Goal: Task Accomplishment & Management: Manage account settings

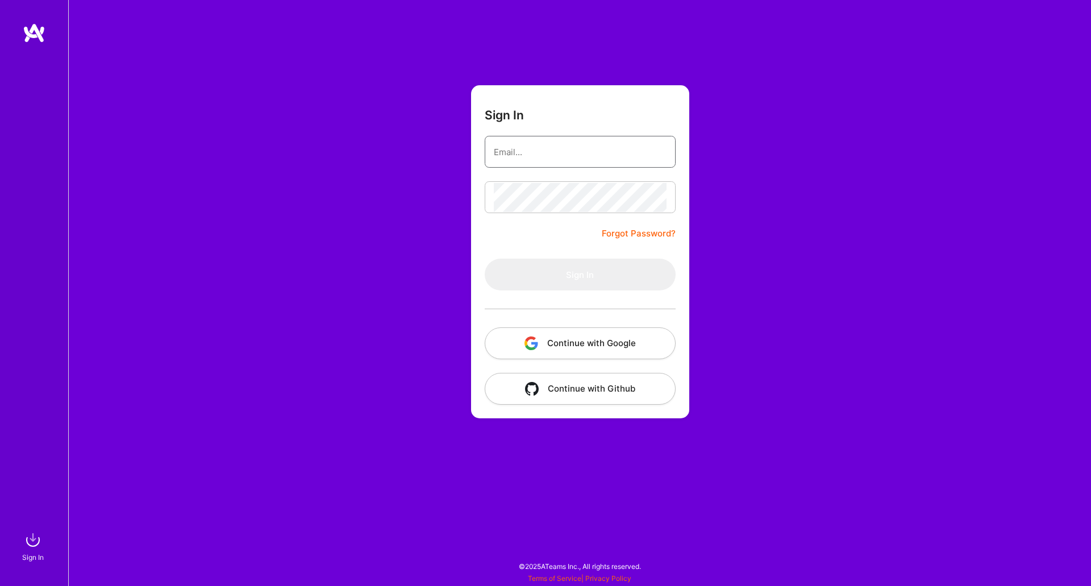
type input "[PERSON_NAME][EMAIL_ADDRESS][DOMAIN_NAME]"
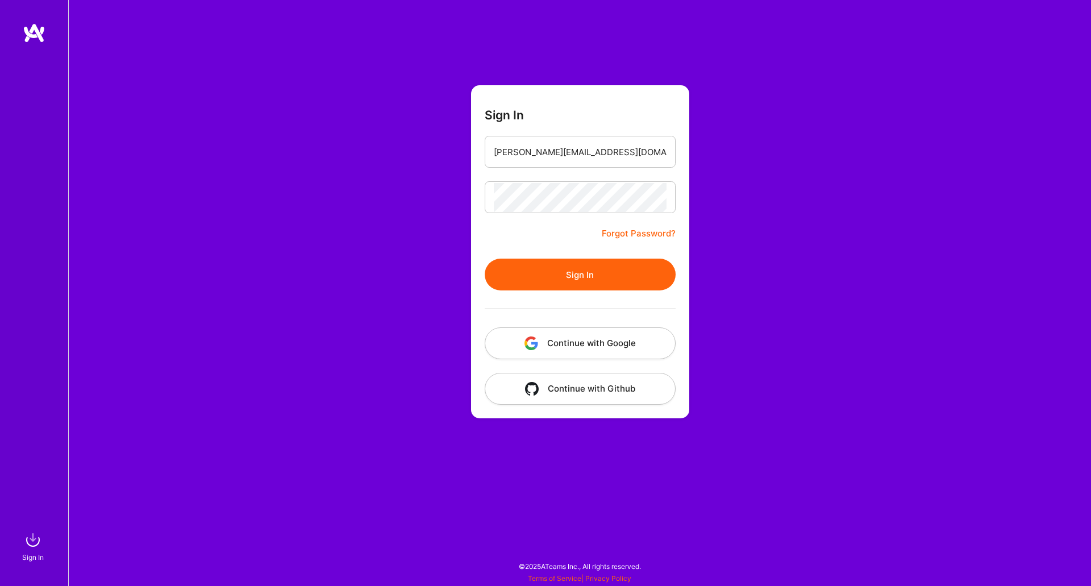
click at [451, 246] on div "Sign In [PERSON_NAME][EMAIL_ADDRESS][DOMAIN_NAME] Forgot Password? Sign In Cont…" at bounding box center [579, 293] width 1023 height 586
click at [564, 276] on button "Sign In" at bounding box center [580, 275] width 191 height 32
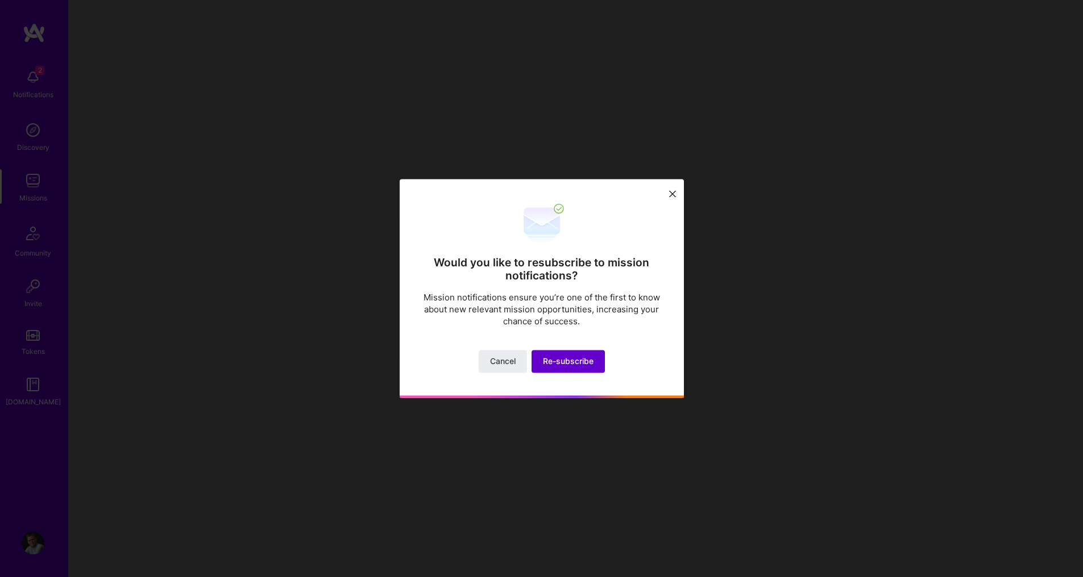
click at [572, 360] on span "Re-subscribe" at bounding box center [568, 361] width 51 height 11
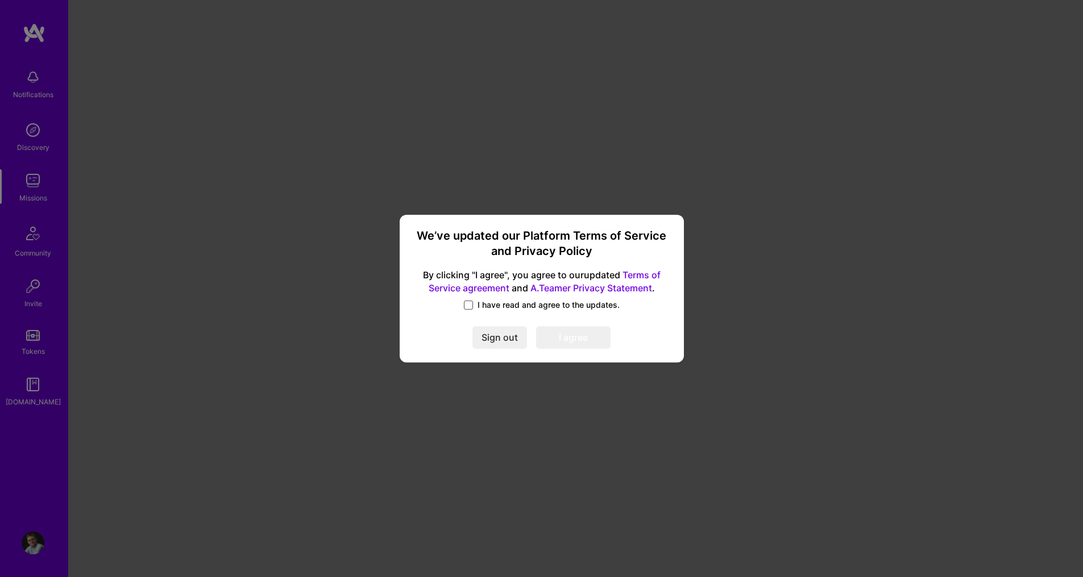
click at [466, 301] on span at bounding box center [468, 305] width 9 height 9
click at [0, 0] on input "I have read and agree to the updates." at bounding box center [0, 0] width 0 height 0
click at [568, 331] on button "I agree" at bounding box center [573, 337] width 74 height 23
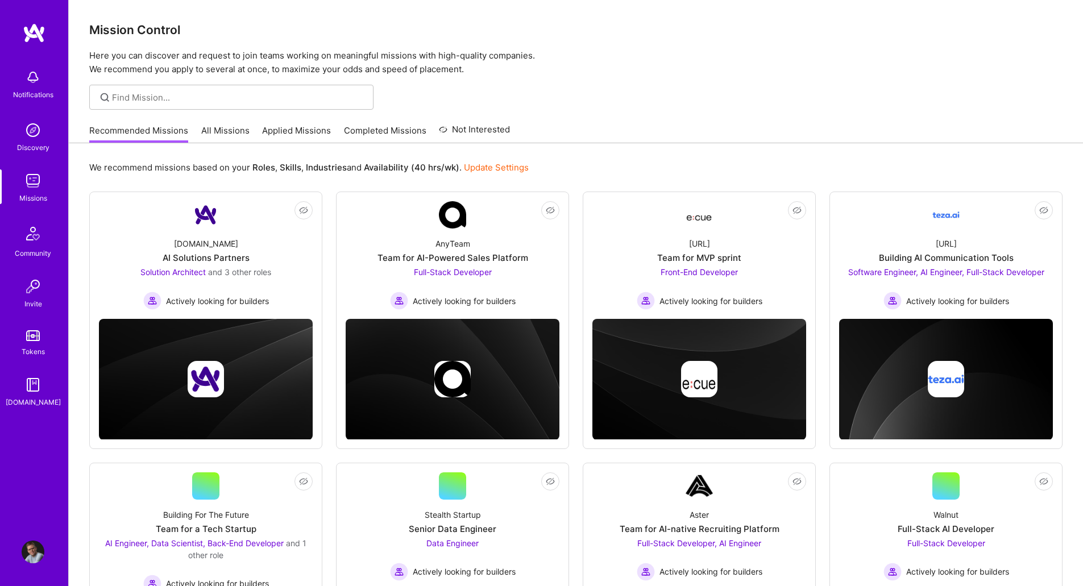
click at [32, 128] on img at bounding box center [33, 130] width 23 height 23
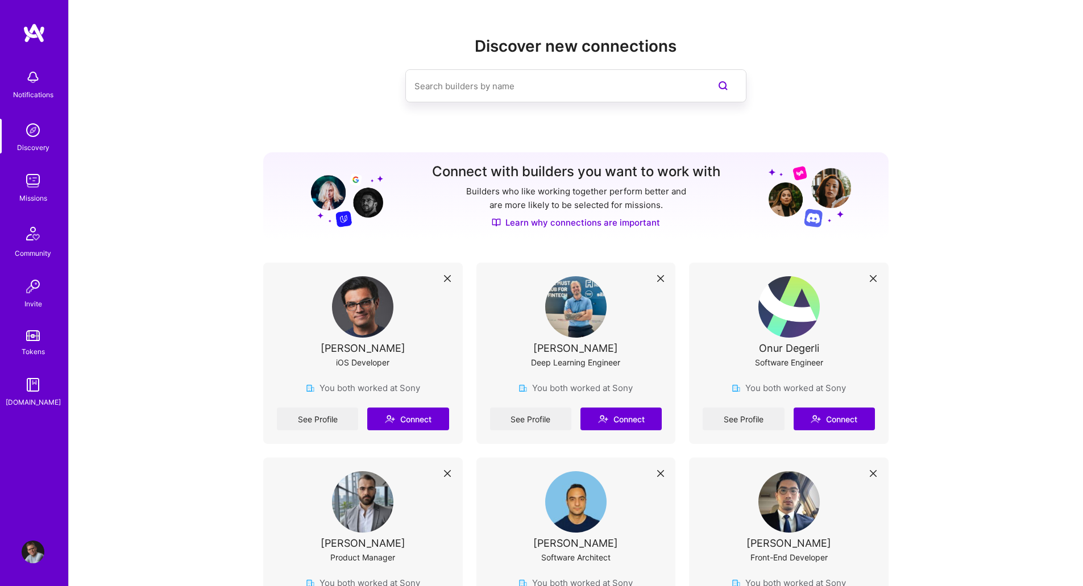
click at [33, 551] on img at bounding box center [33, 552] width 23 height 23
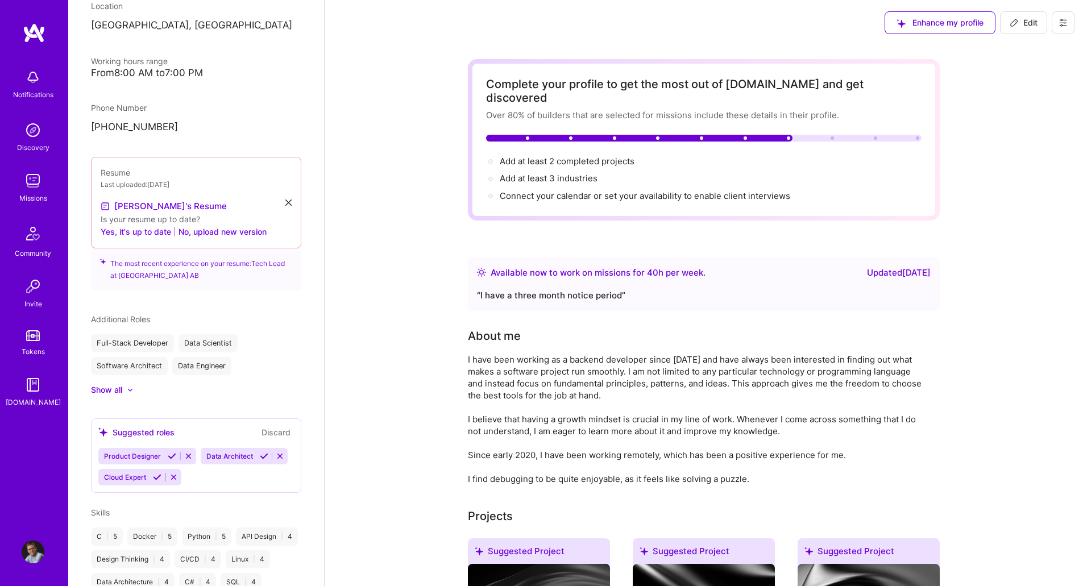
scroll to position [291, 0]
click at [229, 232] on button "No, upload new version" at bounding box center [222, 232] width 88 height 14
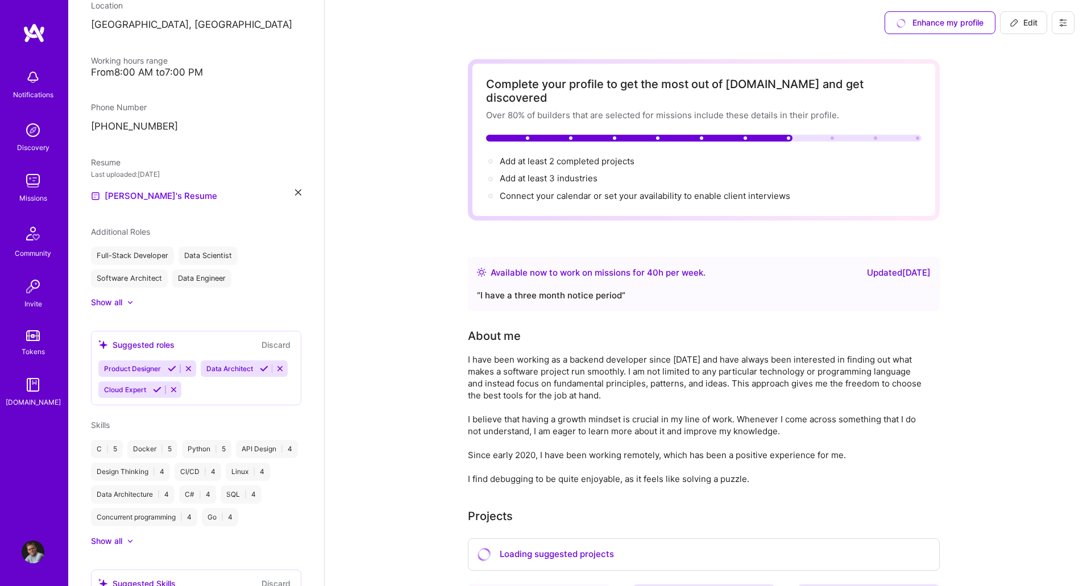
click at [161, 390] on icon at bounding box center [157, 389] width 9 height 9
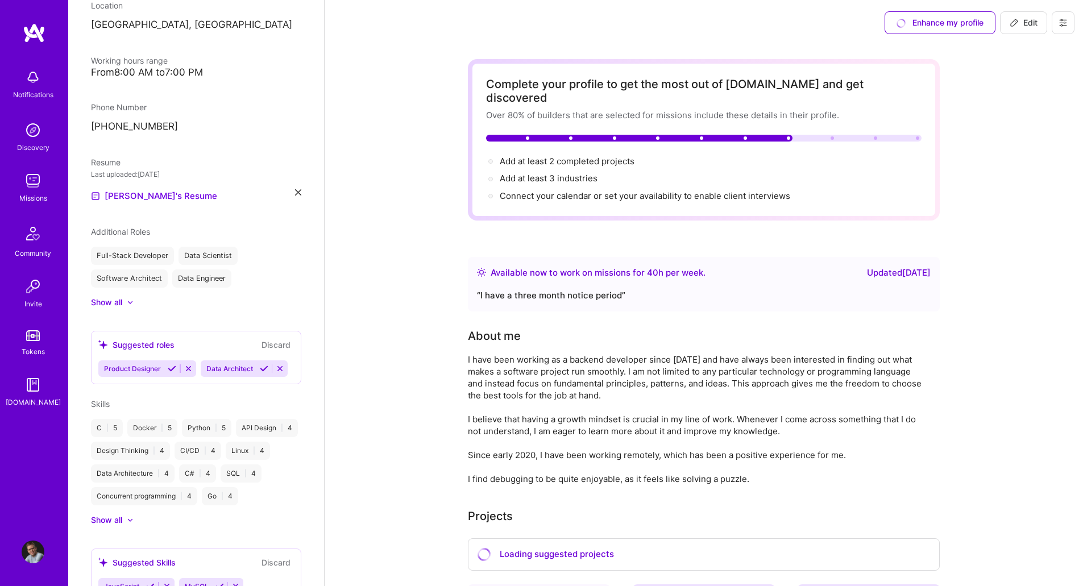
click at [256, 373] on button at bounding box center [263, 369] width 15 height 10
click at [188, 368] on icon at bounding box center [188, 368] width 9 height 9
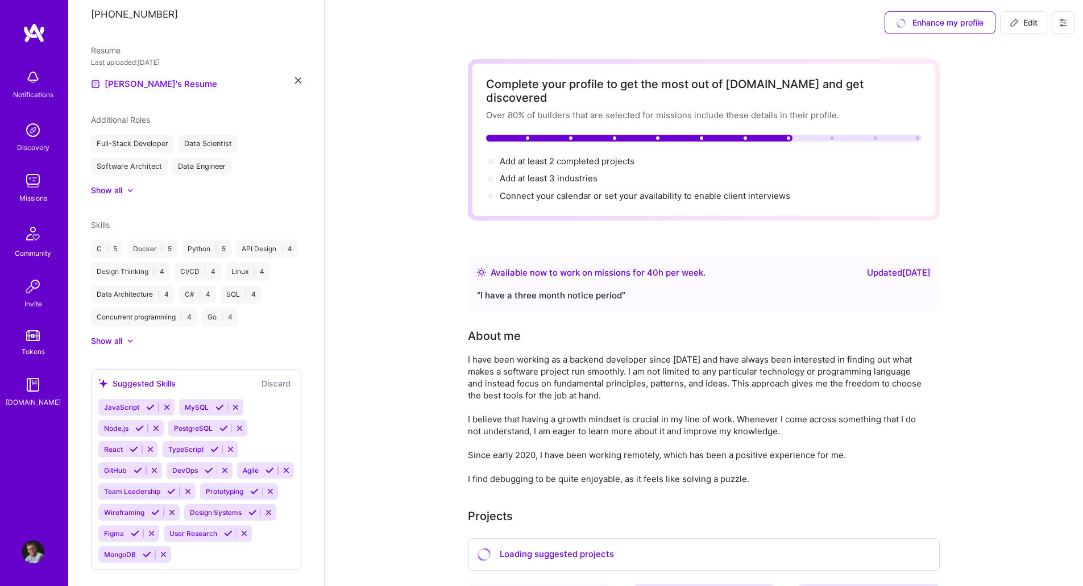
scroll to position [402, 0]
click at [132, 190] on icon at bounding box center [130, 191] width 4 height 2
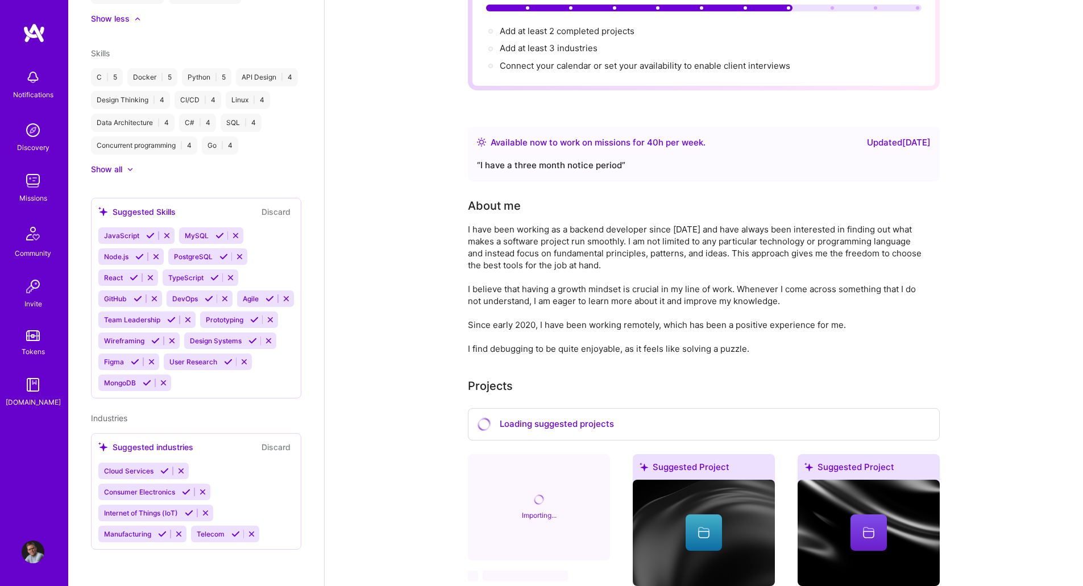
scroll to position [130, 0]
click at [165, 234] on icon at bounding box center [167, 235] width 9 height 9
click at [138, 236] on icon at bounding box center [139, 235] width 9 height 9
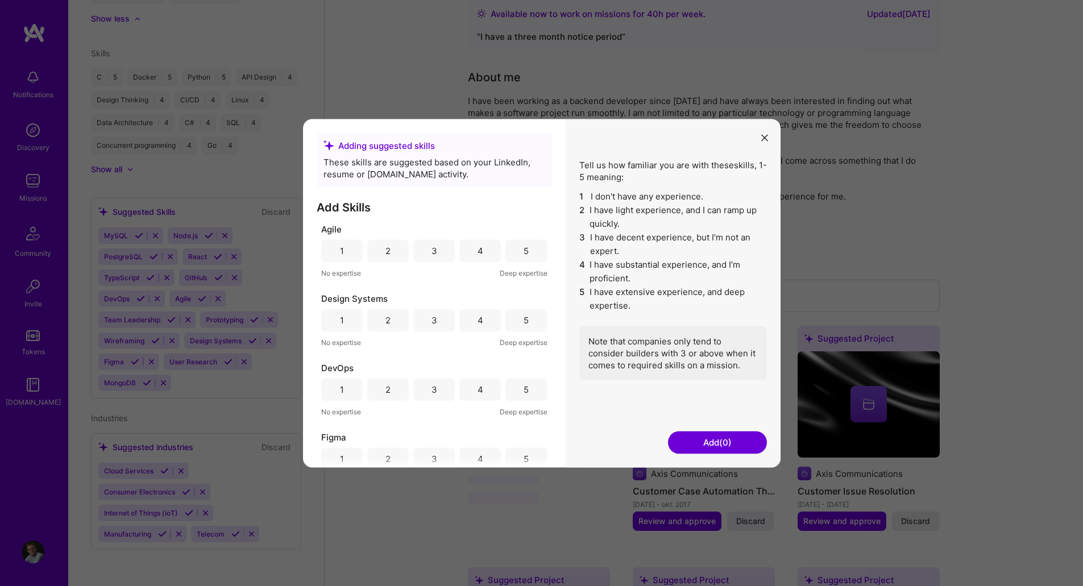
scroll to position [0, 0]
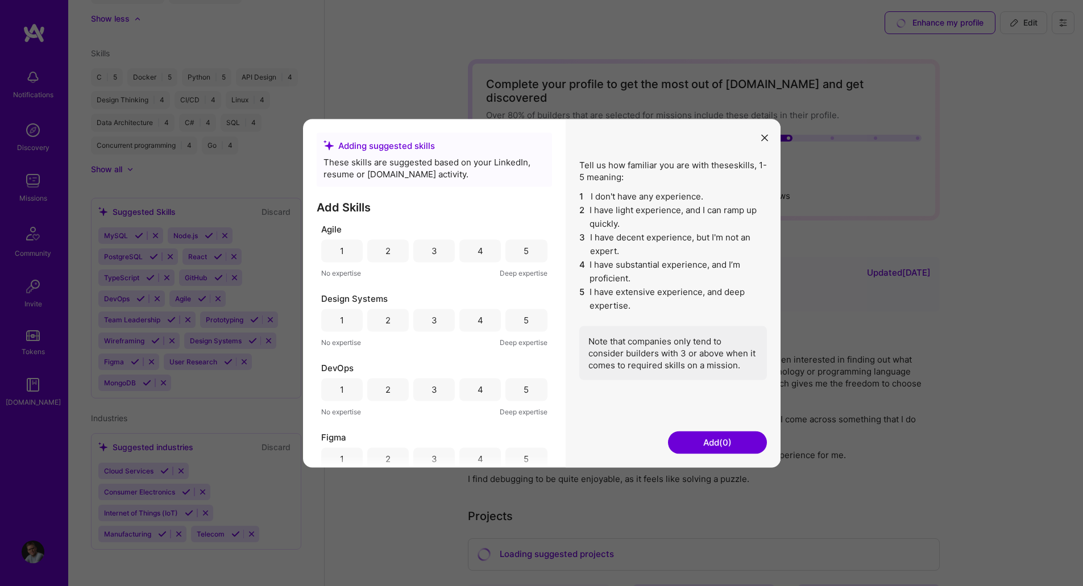
click at [766, 140] on icon "modal" at bounding box center [764, 138] width 7 height 7
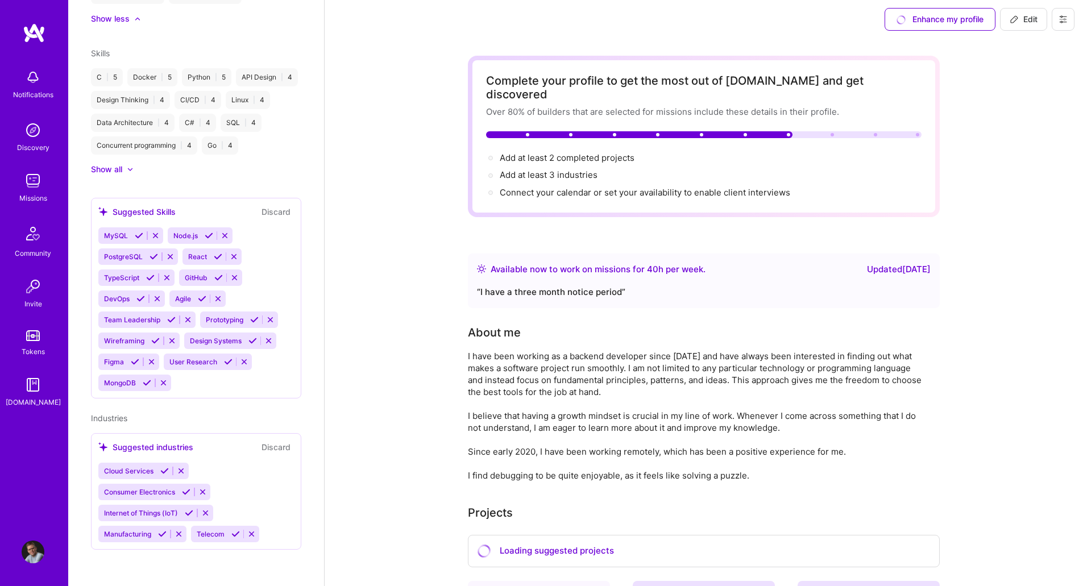
scroll to position [5, 0]
click at [558, 168] on span "Add at least 3 industries →" at bounding box center [554, 173] width 108 height 11
select select "SE"
select select "Right Now"
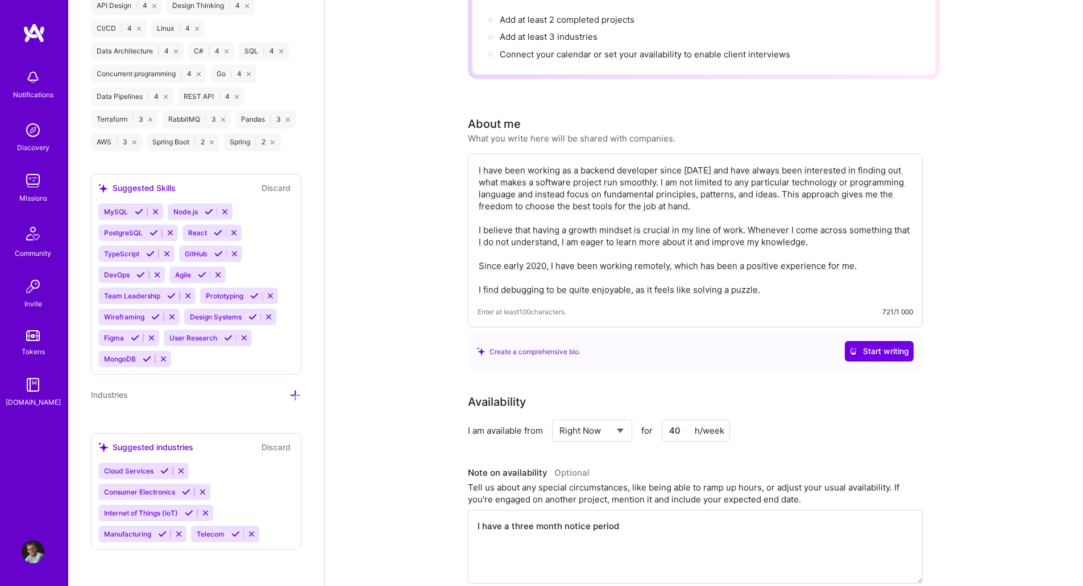
scroll to position [142, 0]
click at [232, 533] on icon at bounding box center [235, 534] width 9 height 9
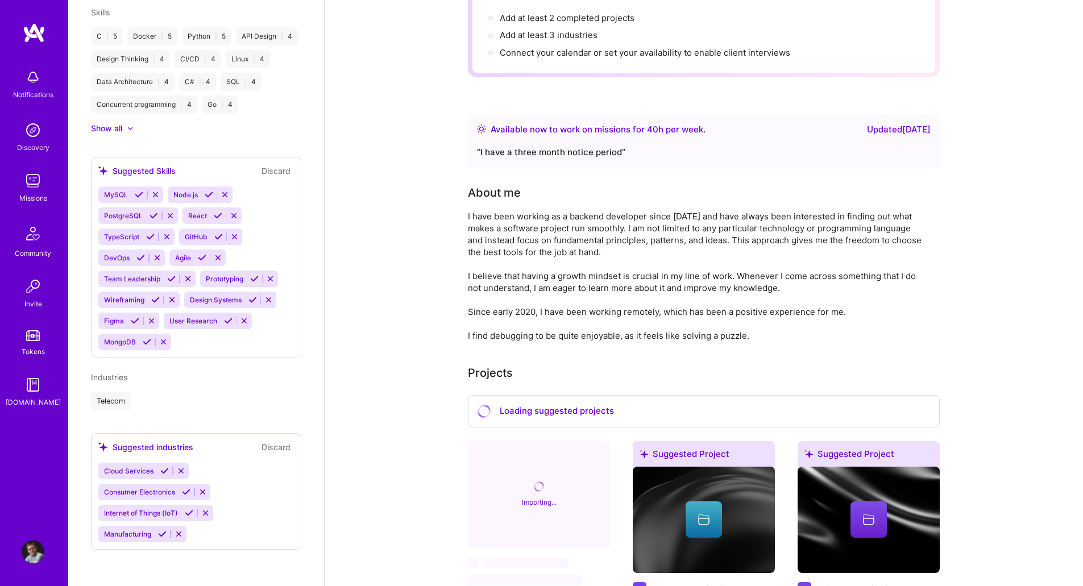
scroll to position [136, 0]
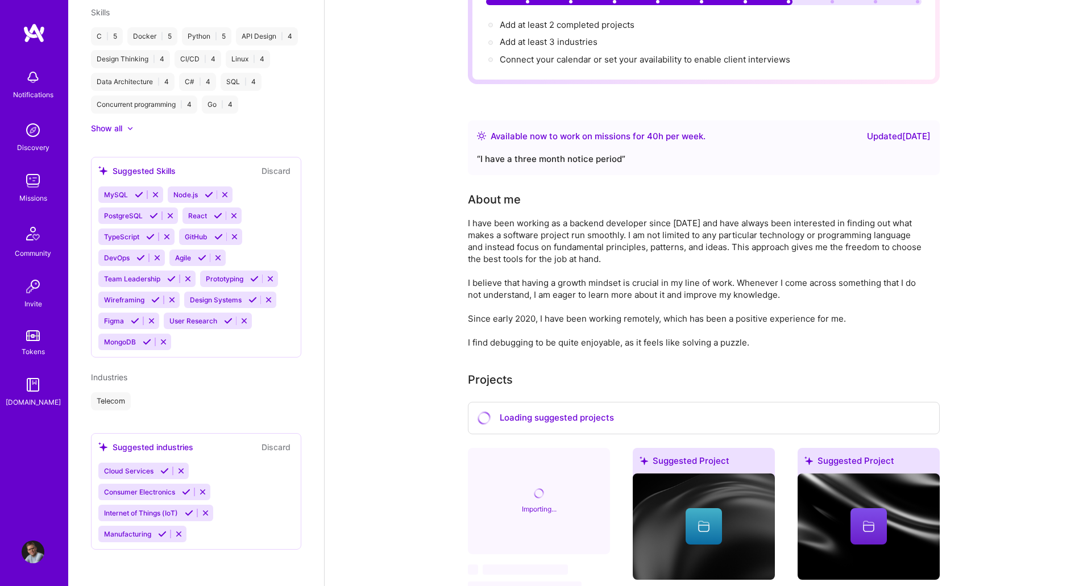
click at [187, 493] on icon at bounding box center [186, 492] width 9 height 9
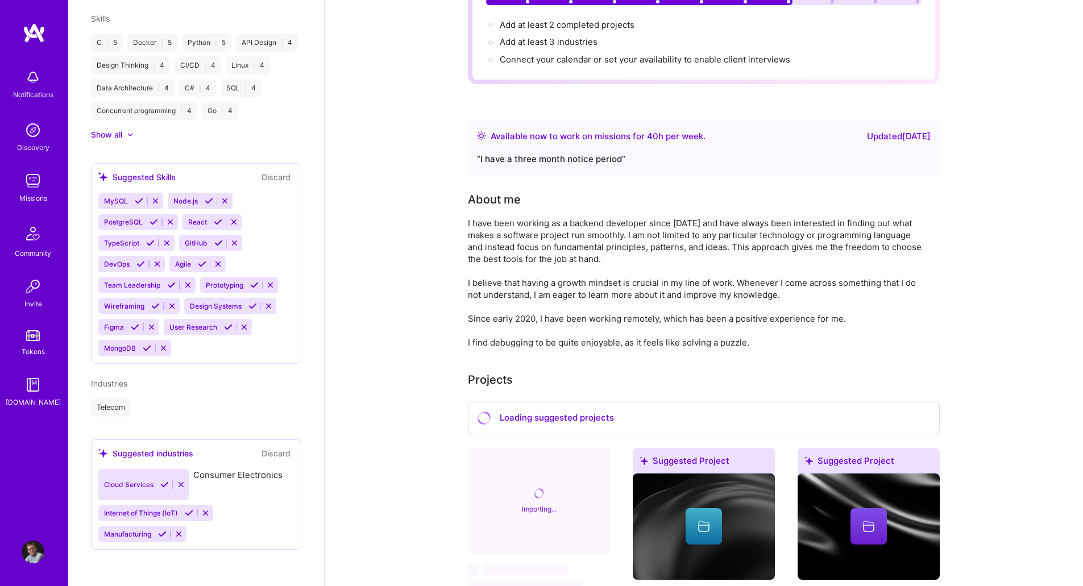
scroll to position [685, 0]
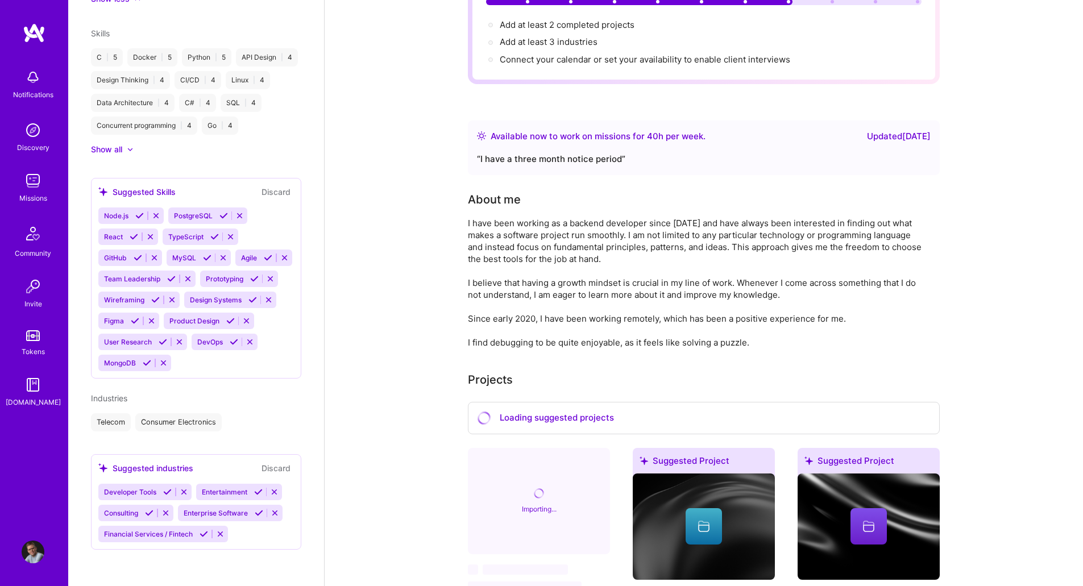
click at [203, 534] on icon at bounding box center [204, 534] width 9 height 9
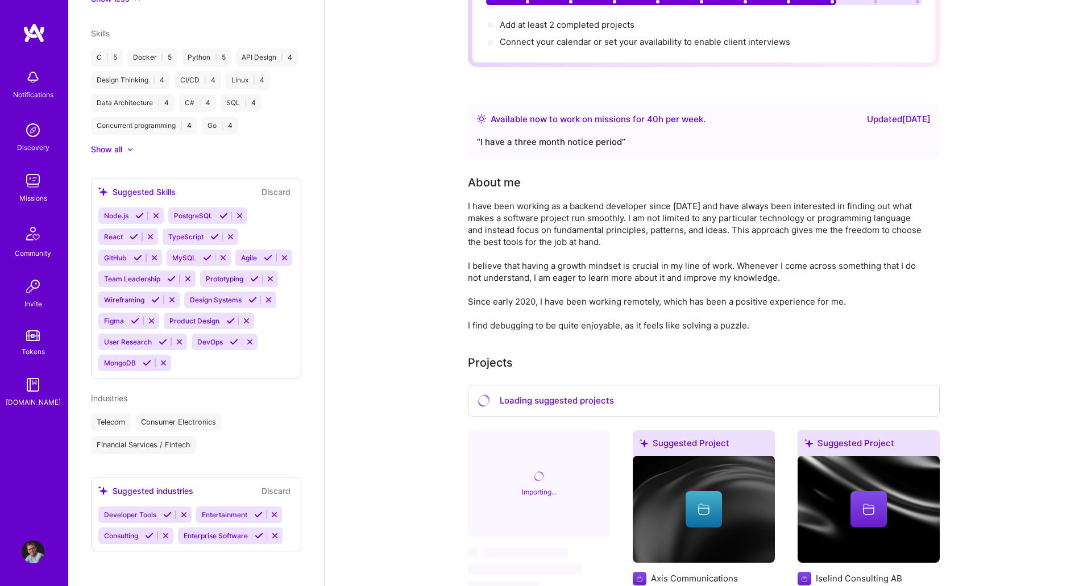
click at [258, 534] on icon at bounding box center [259, 535] width 9 height 9
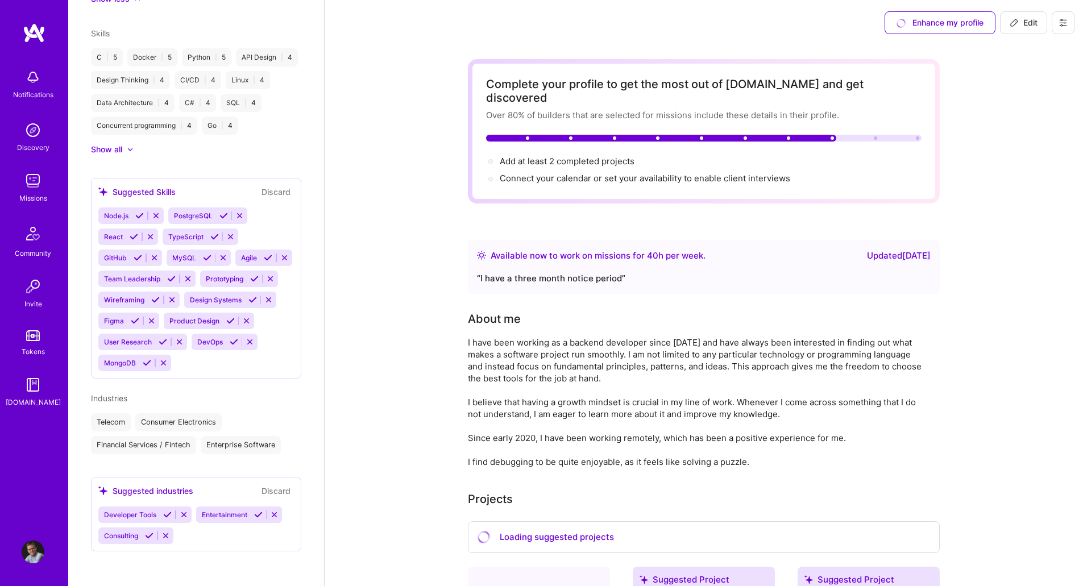
click at [931, 20] on div "Enhance my profile" at bounding box center [939, 22] width 111 height 23
click at [1027, 22] on span "Edit" at bounding box center [1023, 22] width 28 height 11
select select "SE"
select select "Right Now"
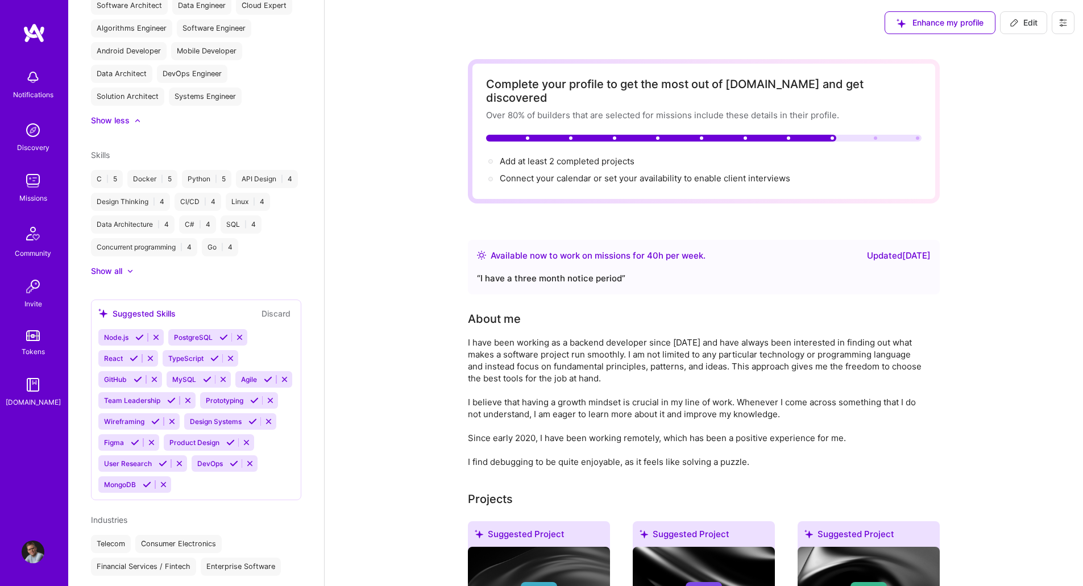
click at [1024, 22] on span "Edit" at bounding box center [1023, 22] width 28 height 11
select select "SE"
select select "Right Now"
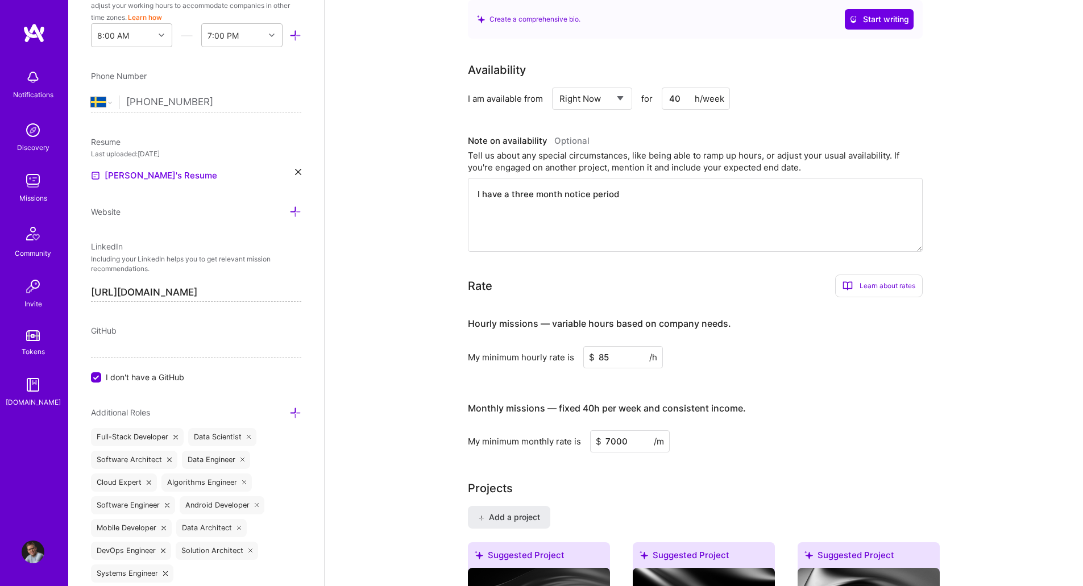
scroll to position [457, 0]
click at [616, 430] on input "7000" at bounding box center [630, 441] width 80 height 22
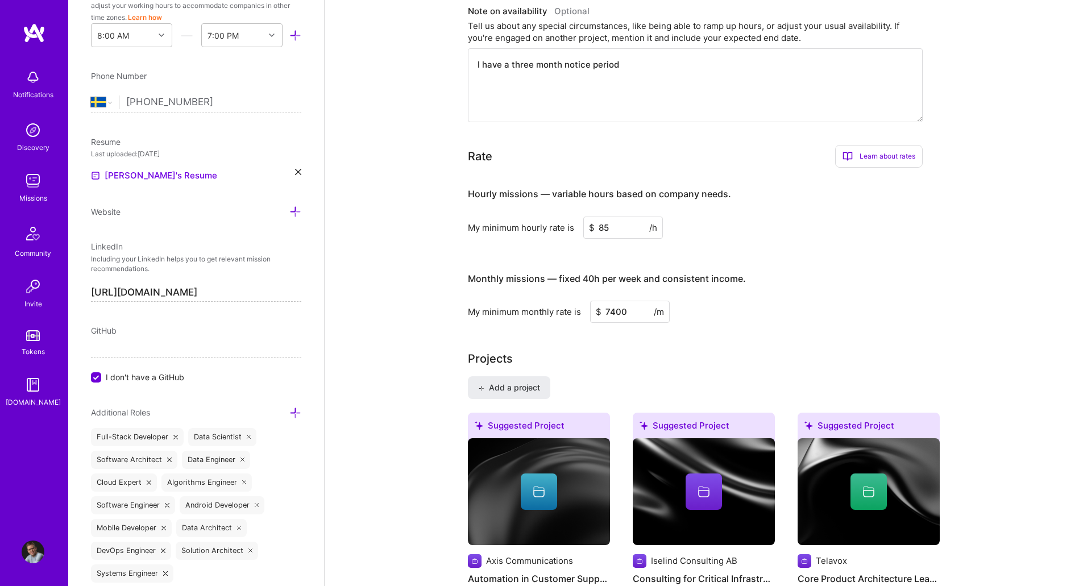
scroll to position [591, 0]
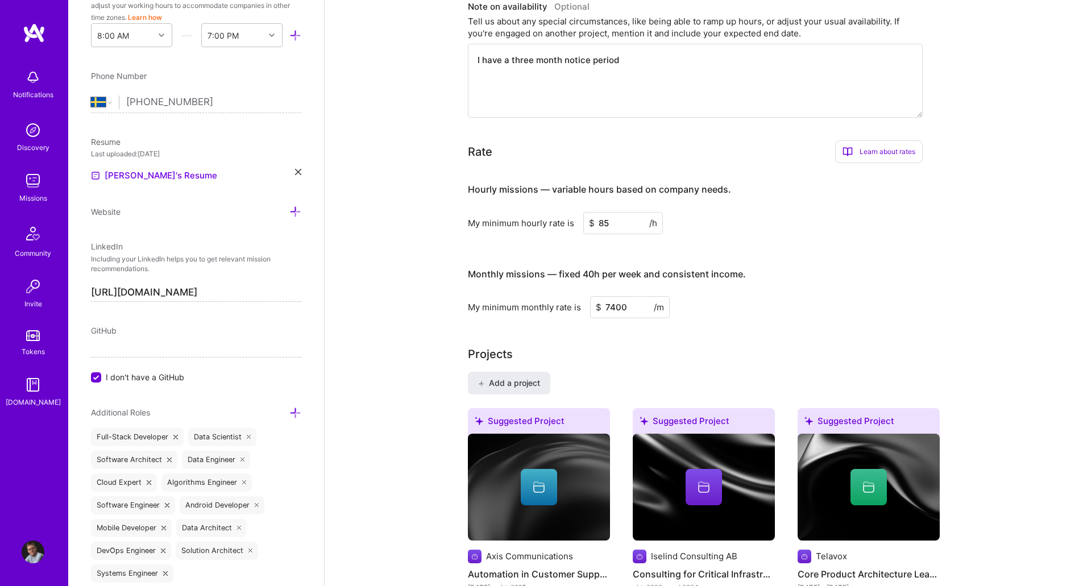
type input "7400"
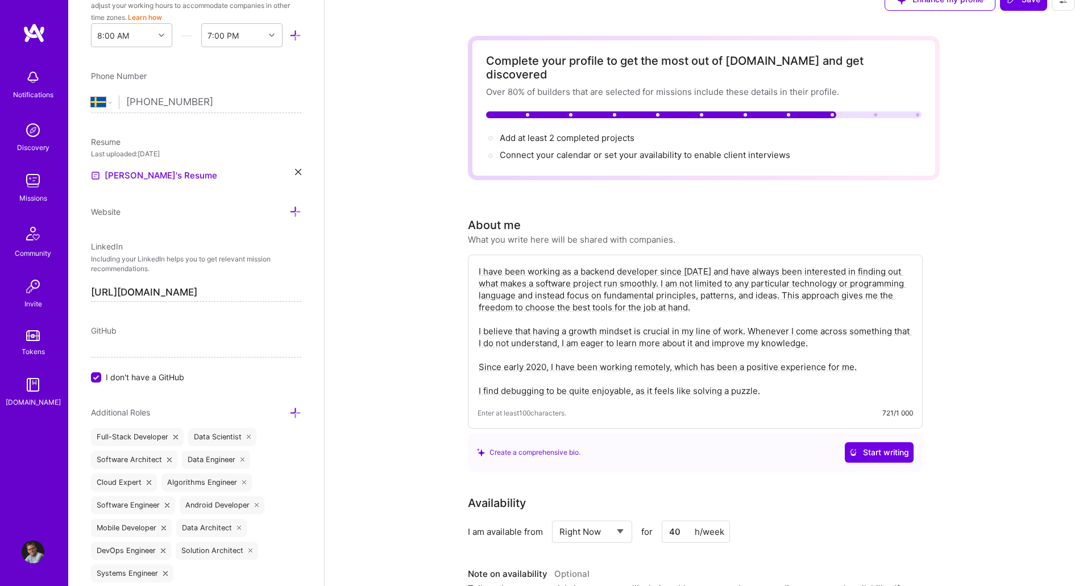
scroll to position [0, 0]
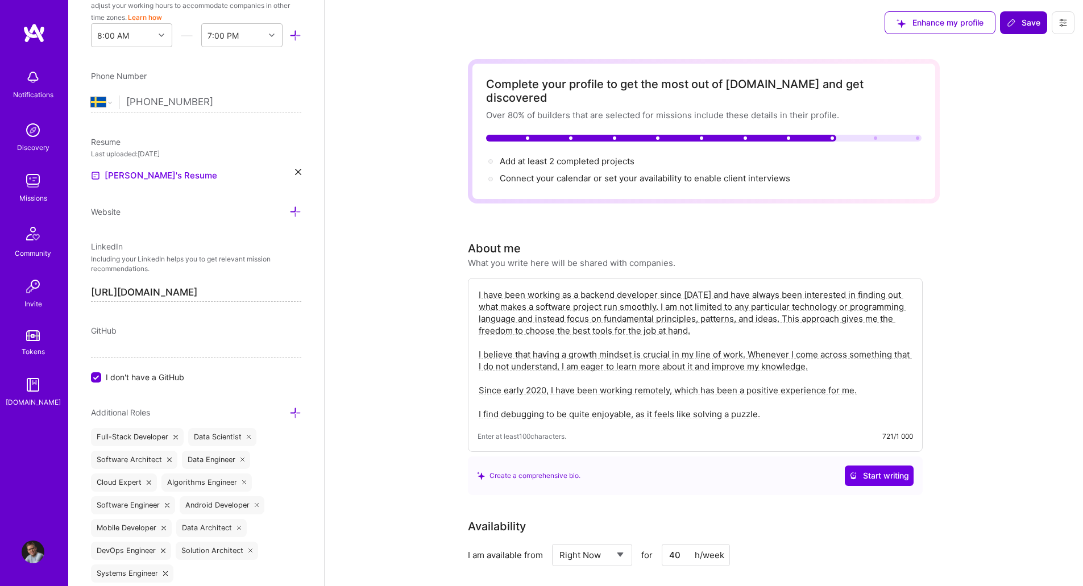
click at [1023, 19] on span "Save" at bounding box center [1024, 22] width 34 height 11
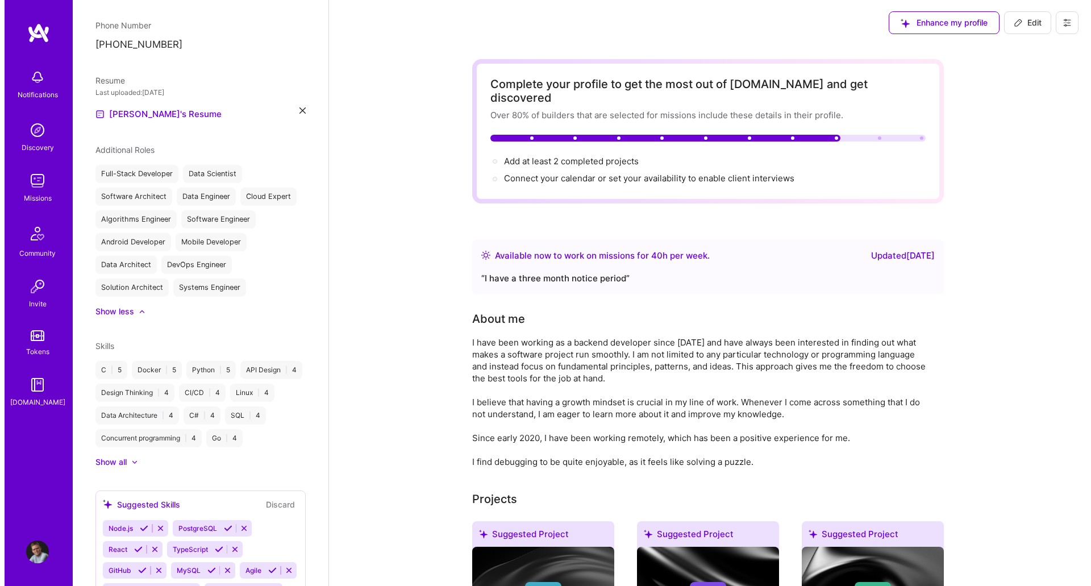
scroll to position [334, 0]
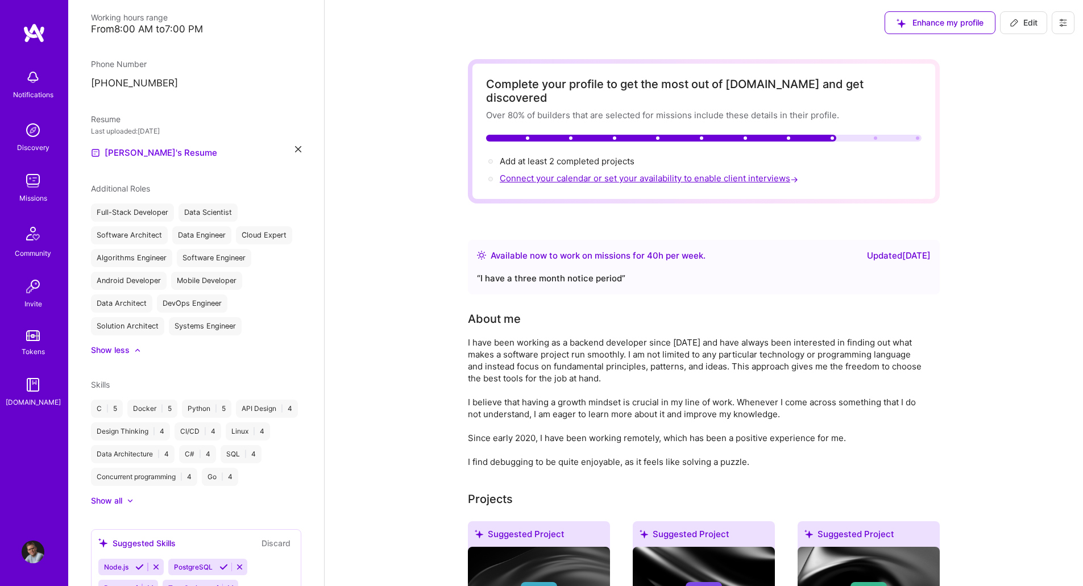
click at [714, 173] on span "Connect your calendar or set your availability to enable client interviews →" at bounding box center [650, 178] width 301 height 11
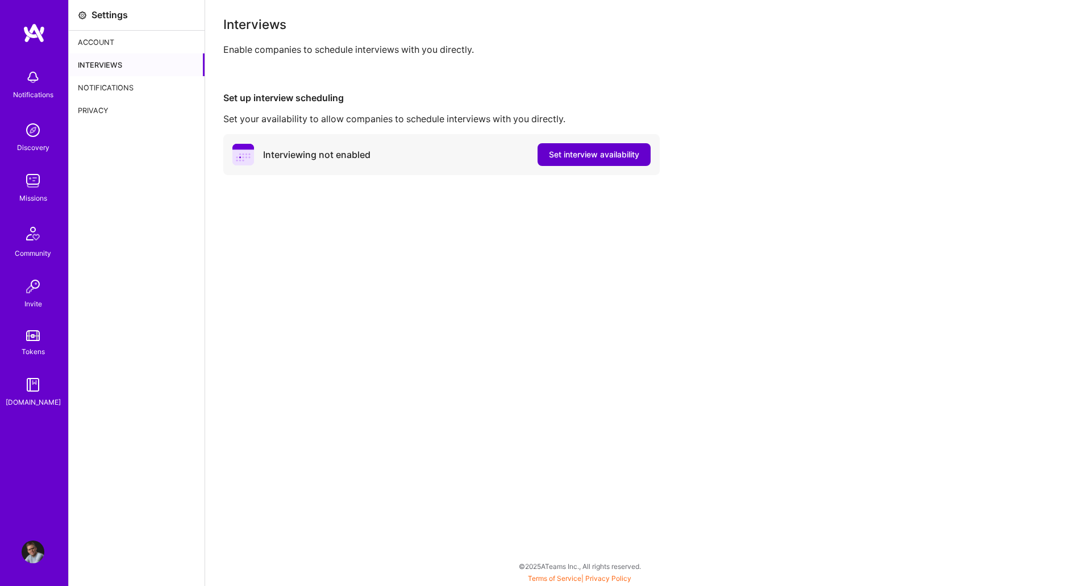
click at [584, 156] on span "Set interview availability" at bounding box center [594, 154] width 90 height 11
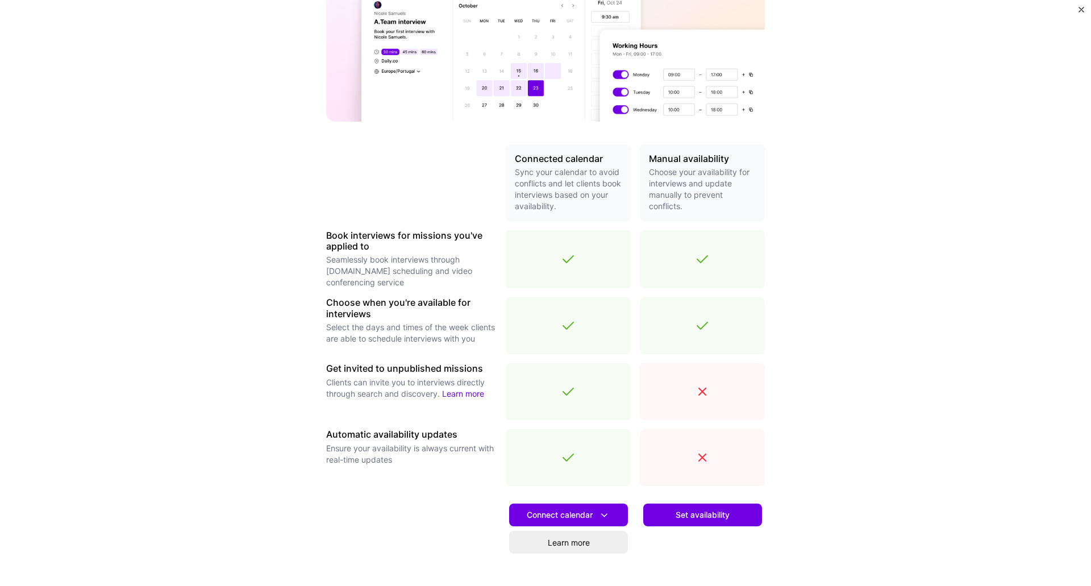
scroll to position [210, 0]
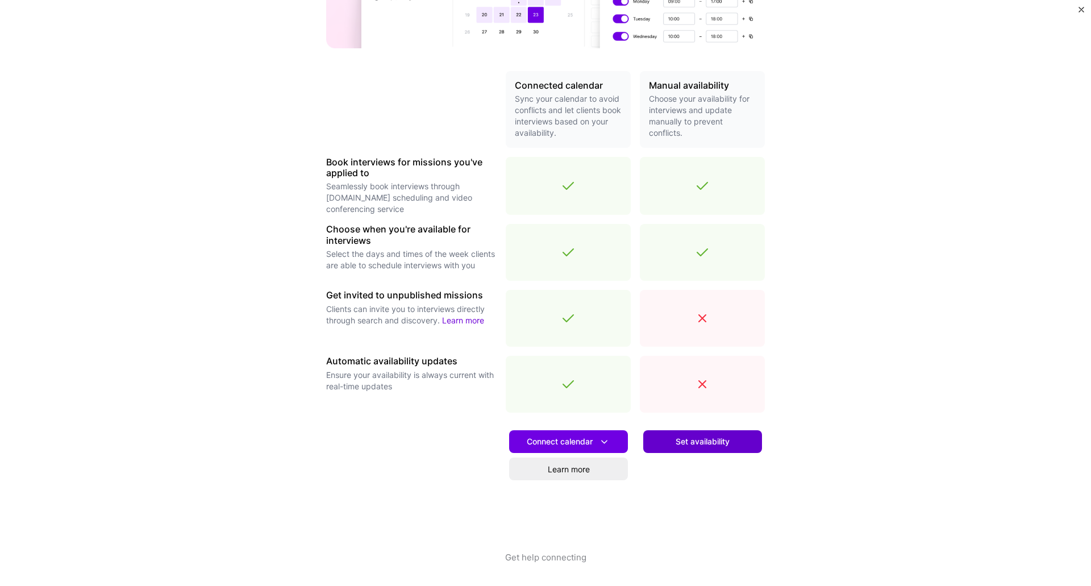
click at [708, 443] on span "Set availability" at bounding box center [703, 441] width 54 height 11
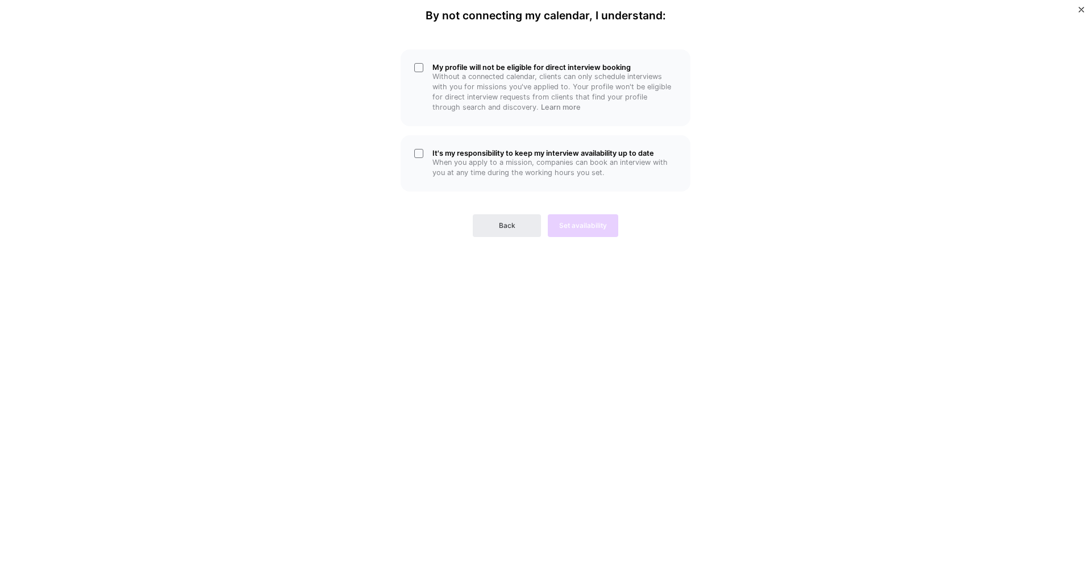
scroll to position [0, 0]
click at [418, 154] on div "It's my responsibility to keep my interview availability up to date When you ap…" at bounding box center [546, 163] width 290 height 56
click at [417, 64] on div "My profile will not be eligible for direct interview booking Without a connecte…" at bounding box center [546, 87] width 290 height 77
click at [508, 230] on span "Back" at bounding box center [507, 226] width 16 height 10
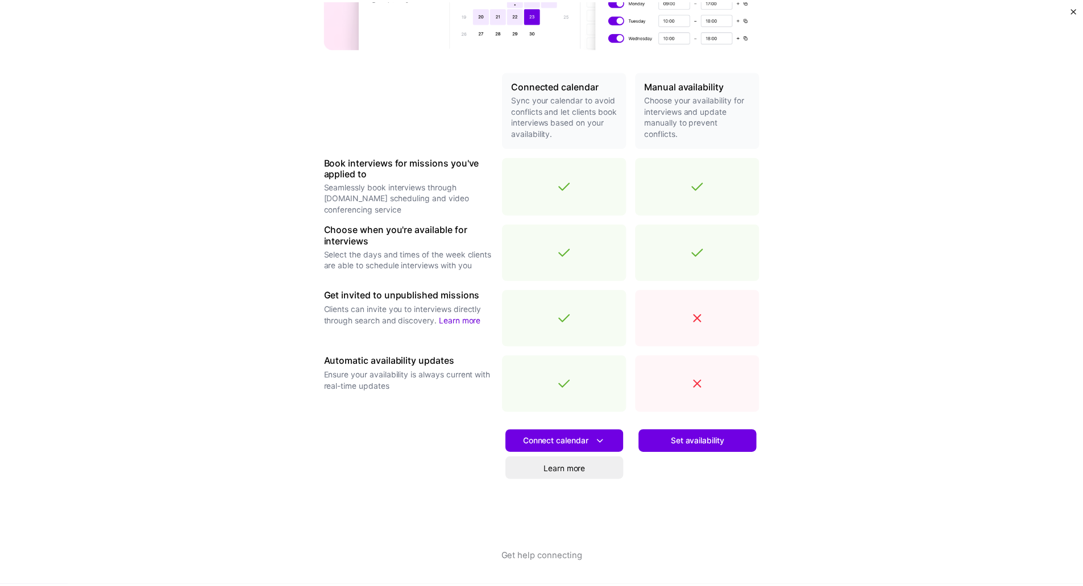
scroll to position [209, 0]
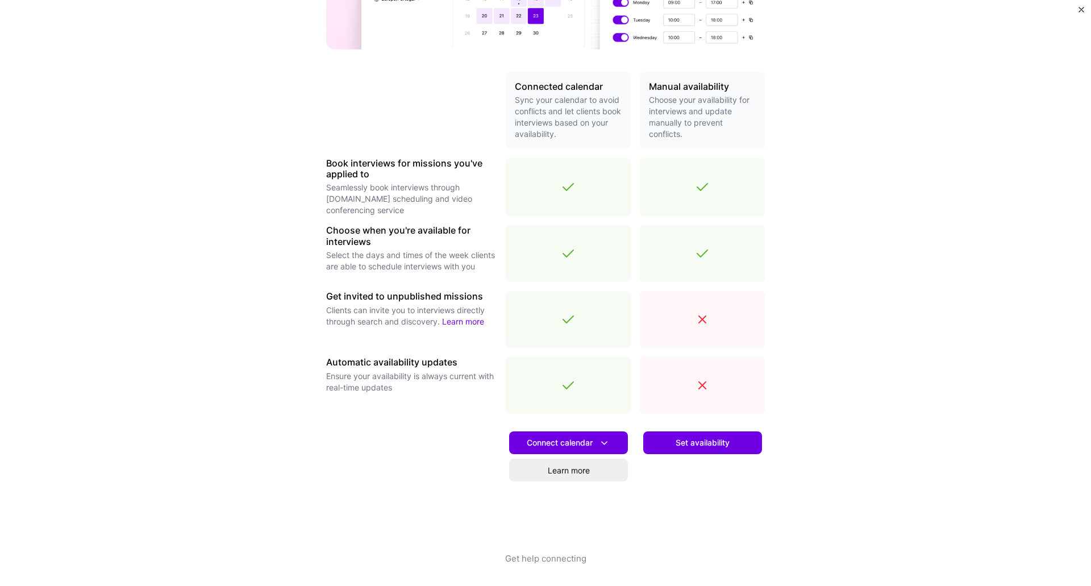
click at [1081, 8] on img "Close" at bounding box center [1082, 10] width 6 height 6
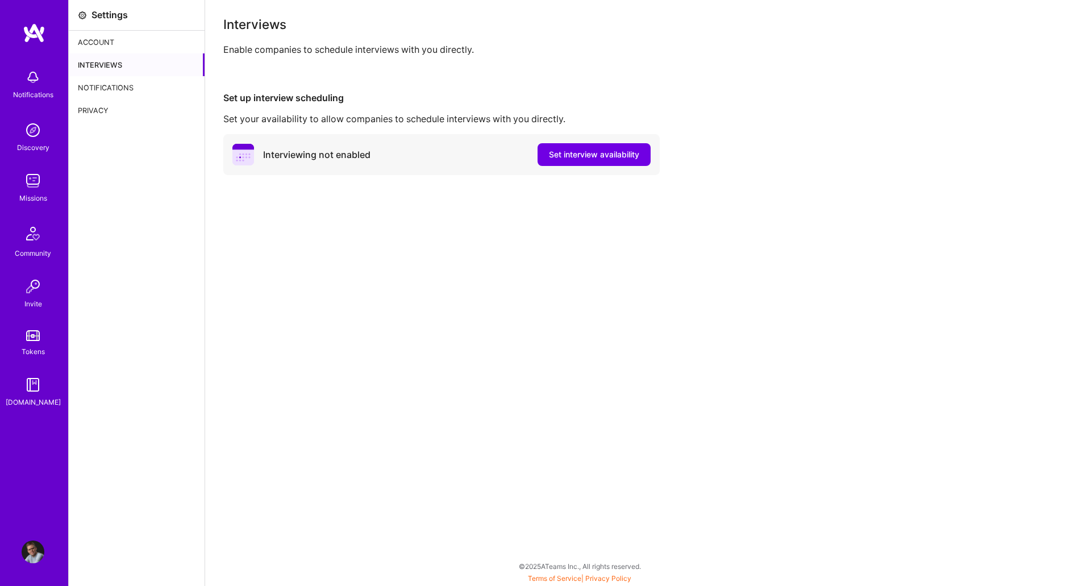
click at [102, 88] on div "Notifications" at bounding box center [137, 87] width 136 height 23
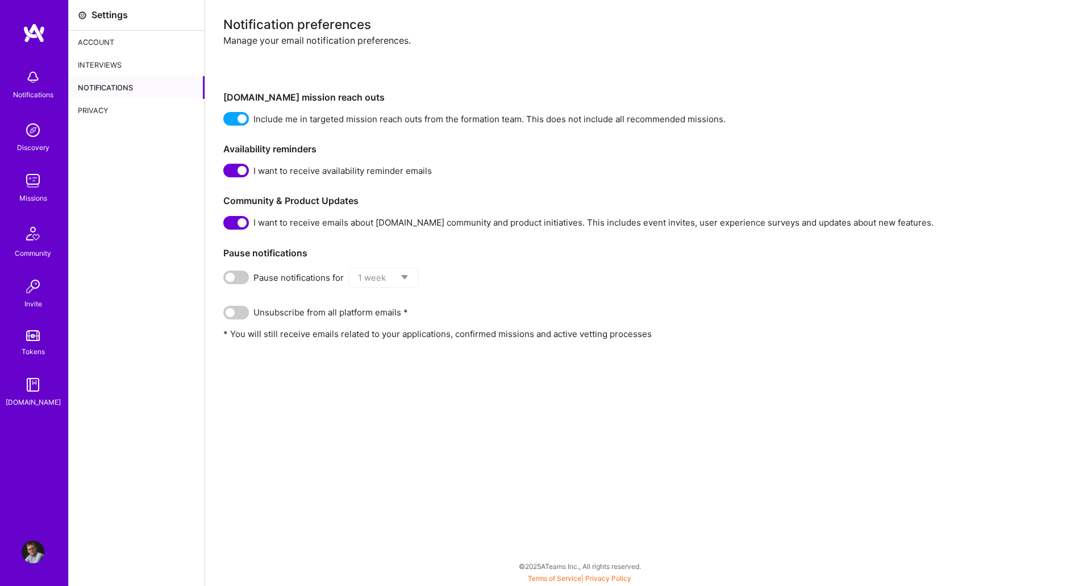
click at [35, 181] on img at bounding box center [33, 180] width 23 height 23
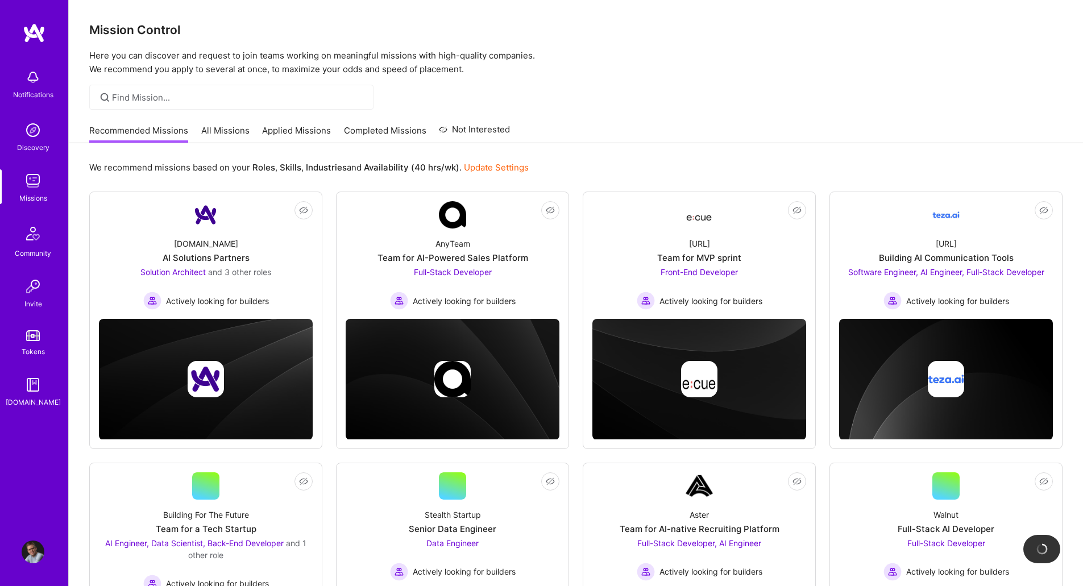
click at [222, 130] on link "All Missions" at bounding box center [225, 133] width 48 height 19
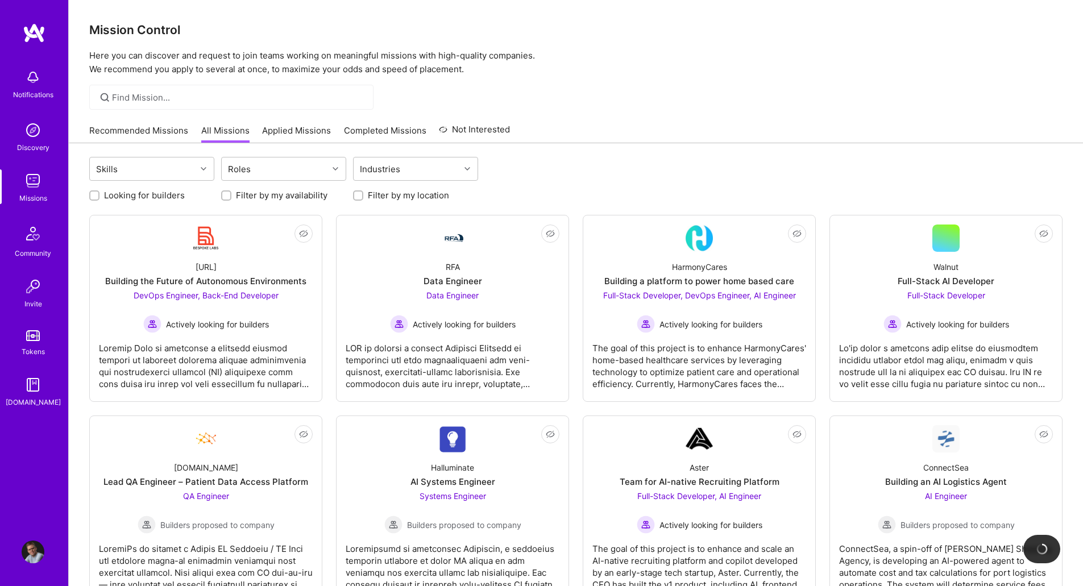
click at [136, 129] on link "Recommended Missions" at bounding box center [138, 133] width 99 height 19
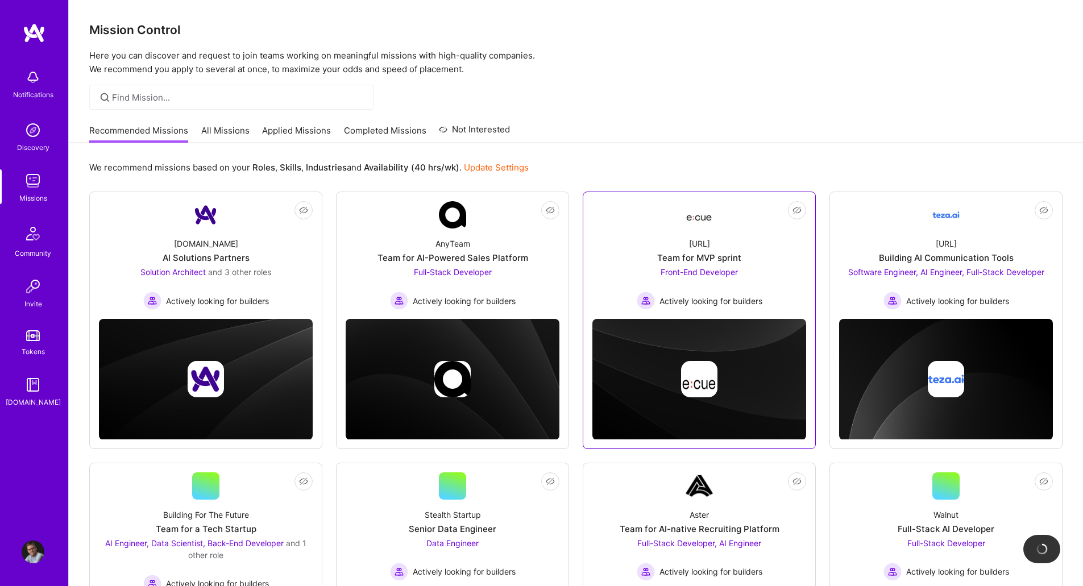
click at [780, 265] on div "[URL] Team for MVP sprint Front-End Developer Actively looking for builders" at bounding box center [699, 268] width 214 height 81
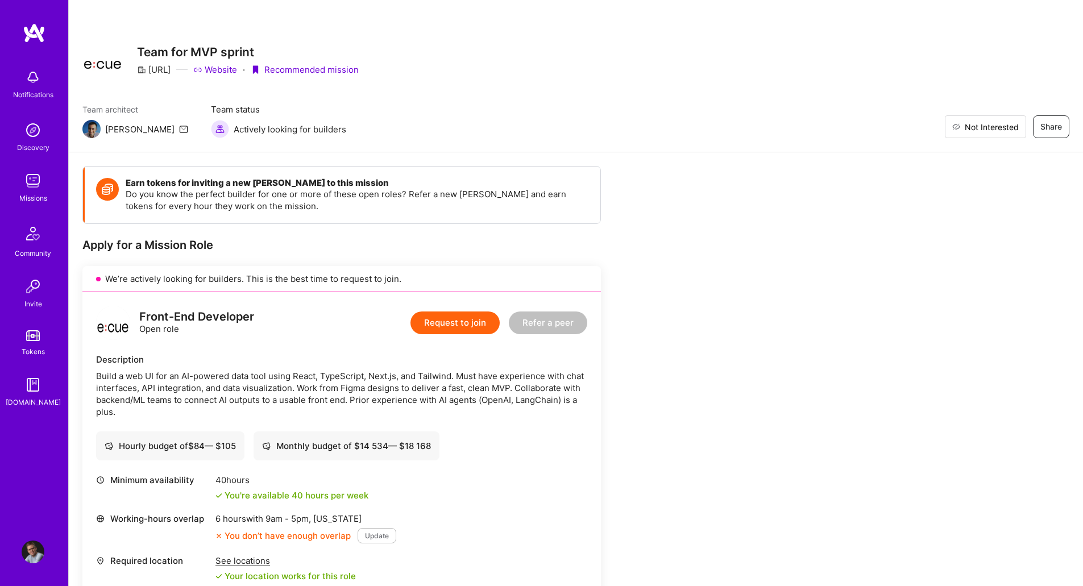
click at [1000, 129] on span "Not Interested" at bounding box center [992, 127] width 54 height 12
click at [26, 186] on img at bounding box center [33, 180] width 23 height 23
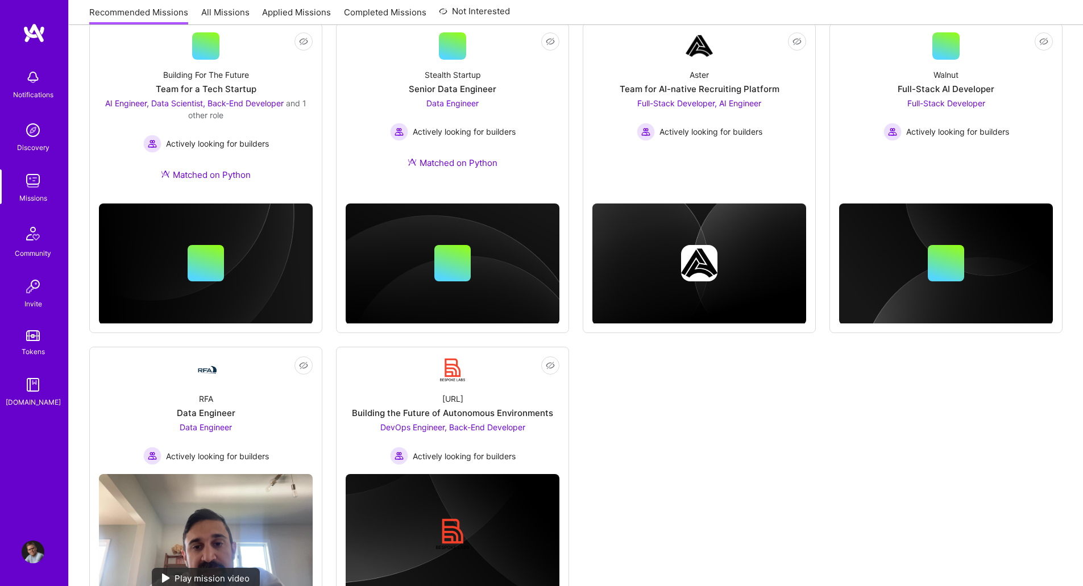
scroll to position [485, 0]
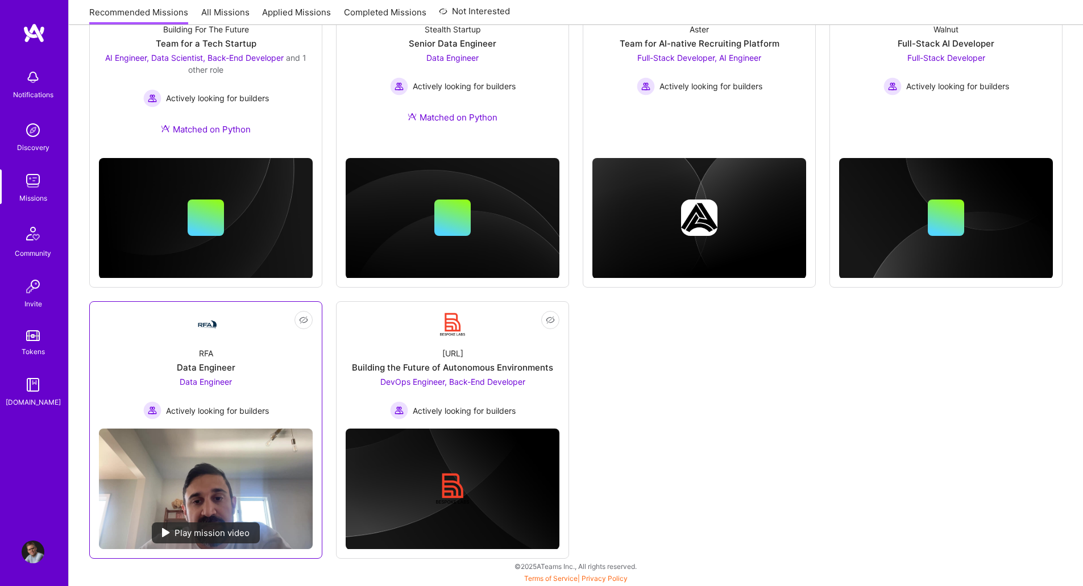
click at [140, 377] on div "RFA Data Engineer Data Engineer Actively looking for builders" at bounding box center [206, 378] width 214 height 81
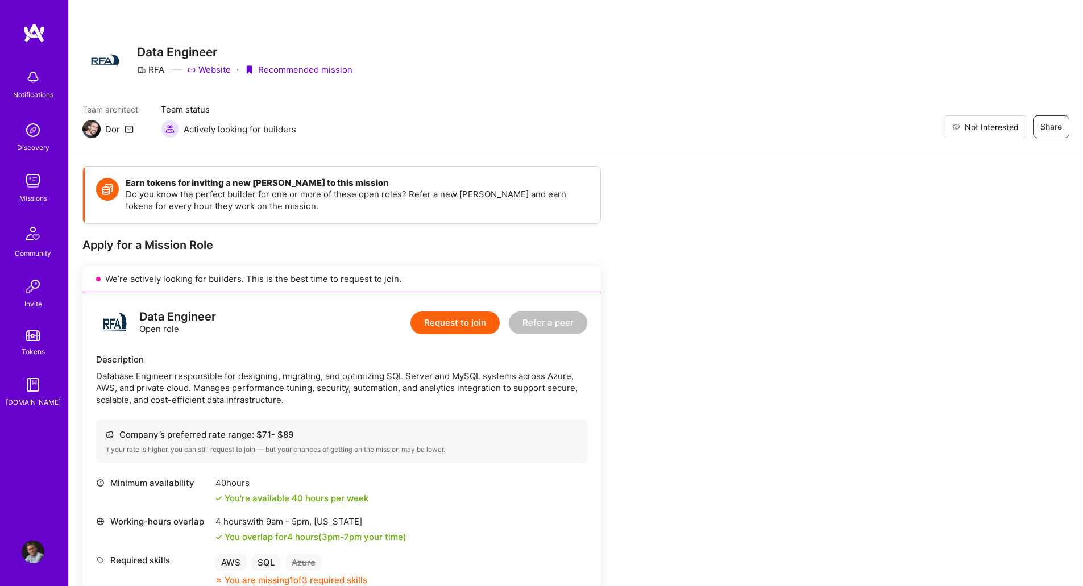
click at [979, 128] on span "Not Interested" at bounding box center [992, 127] width 54 height 12
click at [26, 178] on img at bounding box center [33, 180] width 23 height 23
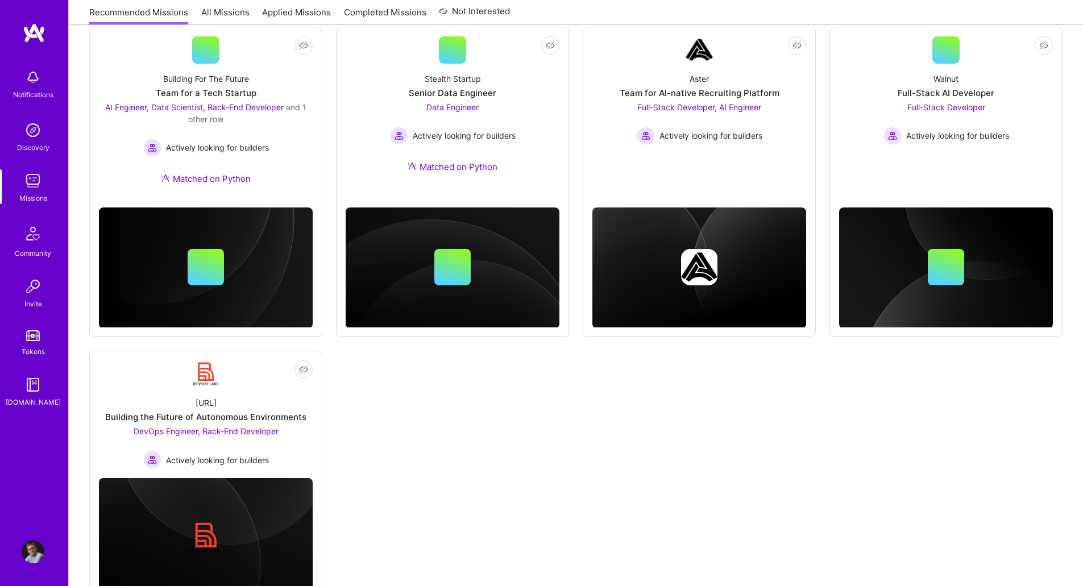
scroll to position [485, 0]
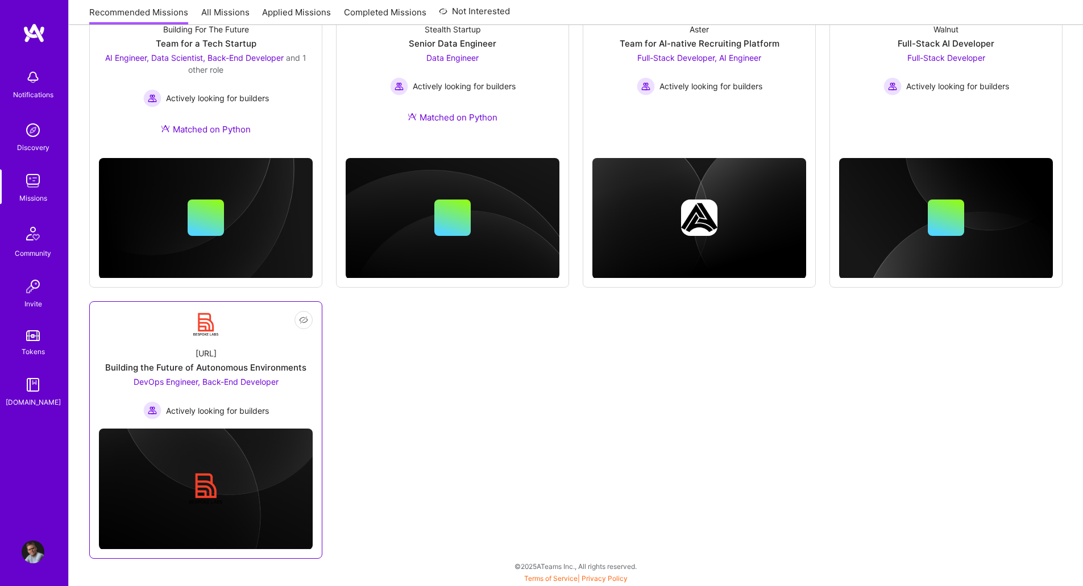
click at [182, 366] on div "Building the Future of Autonomous Environments" at bounding box center [205, 368] width 201 height 12
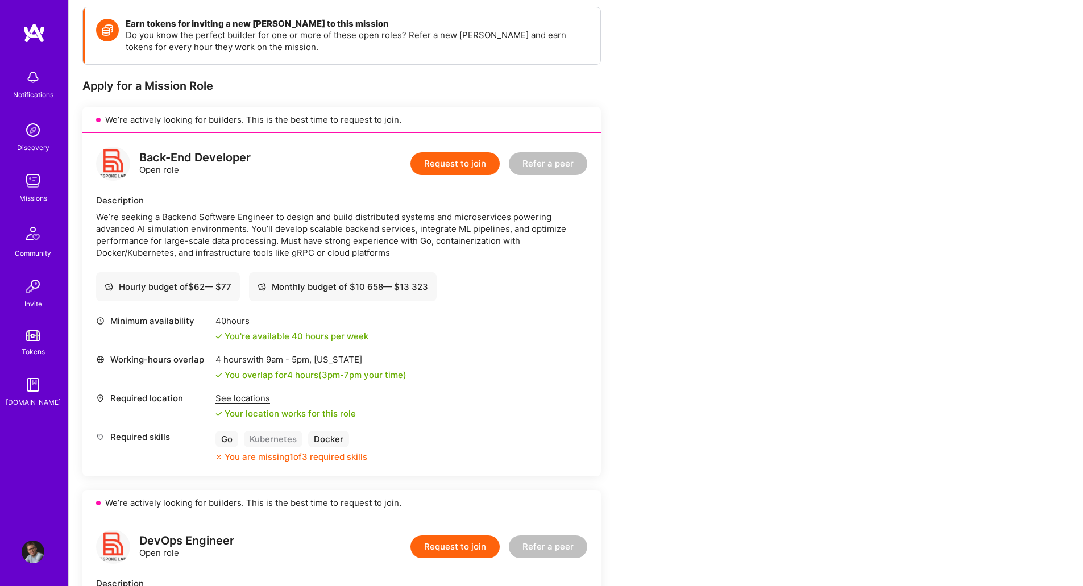
scroll to position [160, 0]
click at [30, 551] on img at bounding box center [33, 552] width 23 height 23
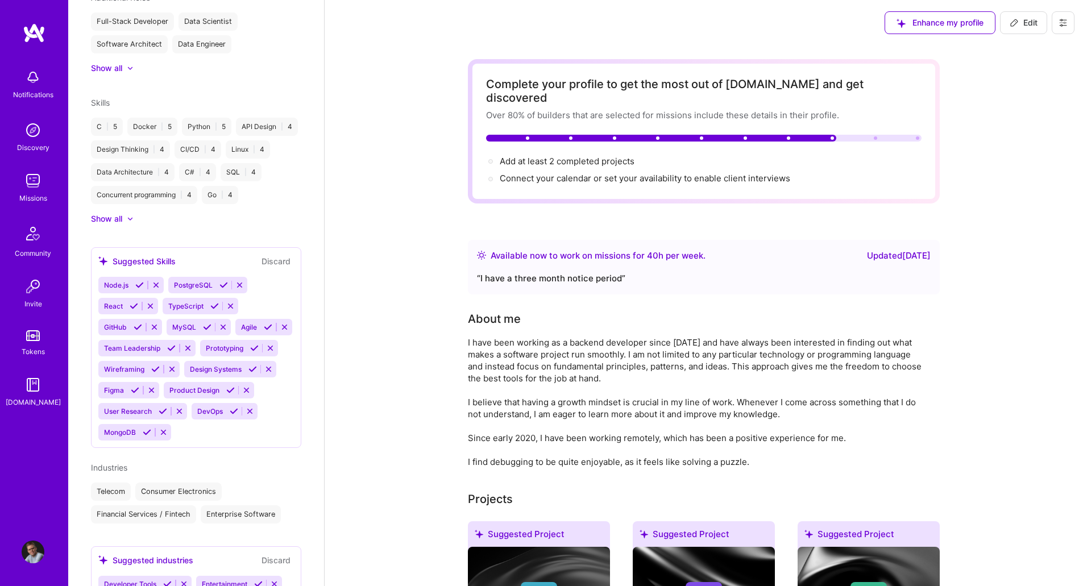
scroll to position [596, 0]
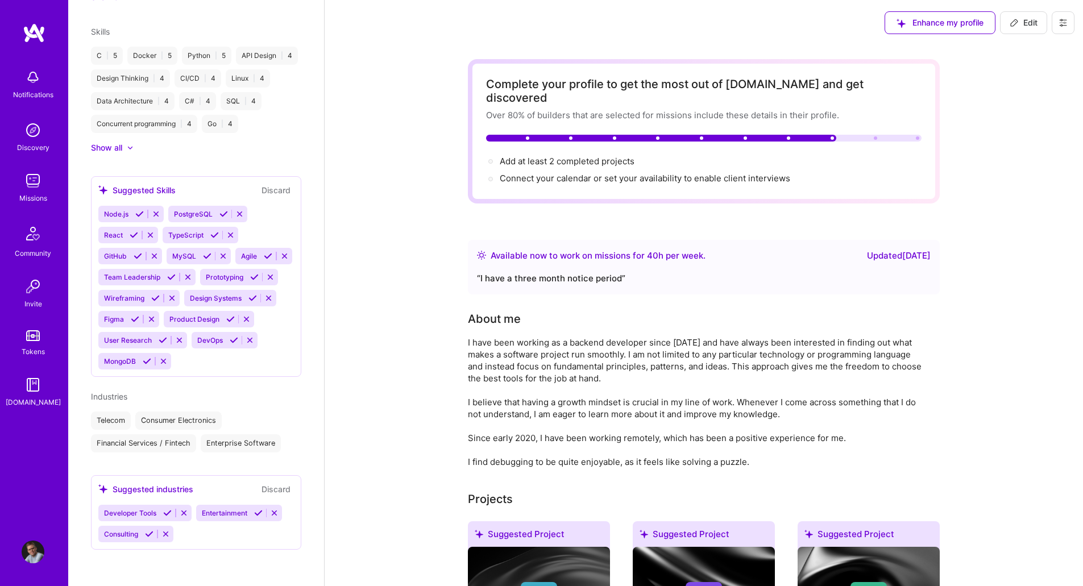
click at [230, 344] on icon at bounding box center [234, 340] width 9 height 9
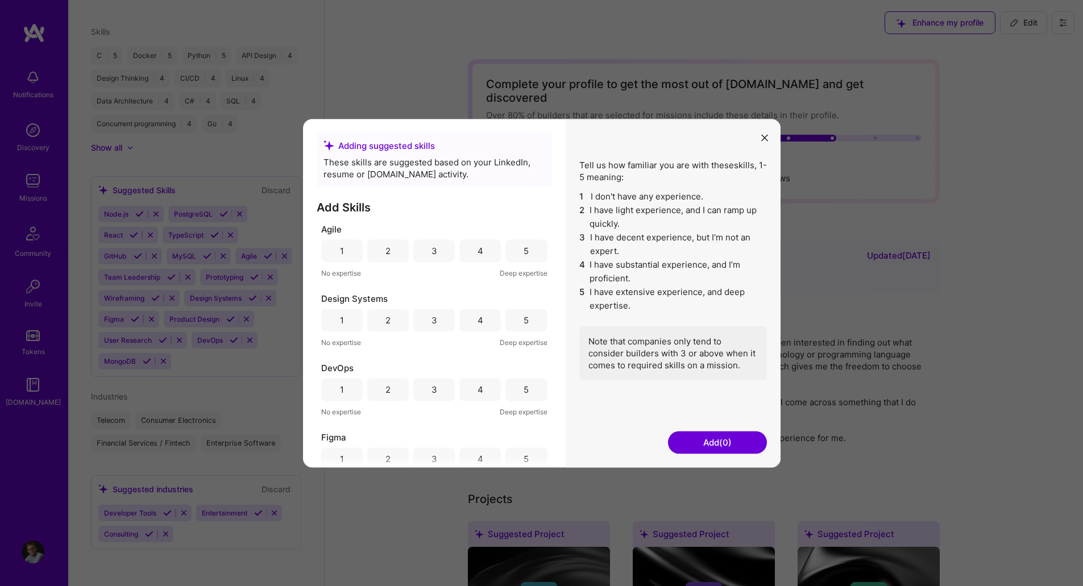
click at [477, 248] on div "4" at bounding box center [480, 251] width 6 height 12
click at [514, 321] on div "5" at bounding box center [525, 320] width 41 height 23
click at [488, 319] on div "4" at bounding box center [479, 320] width 41 height 23
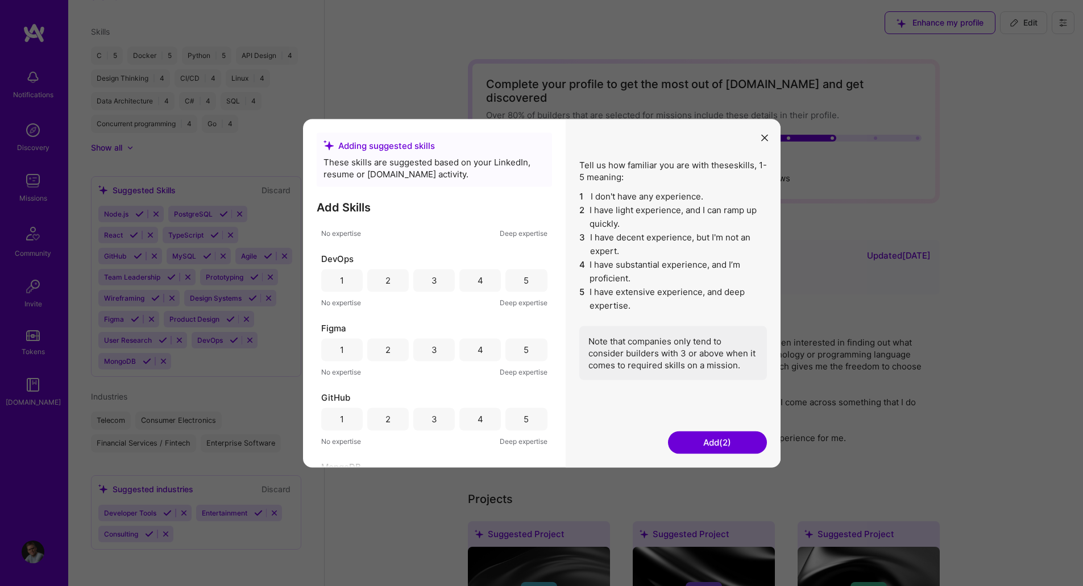
scroll to position [124, 0]
click at [507, 264] on div "5" at bounding box center [525, 265] width 41 height 23
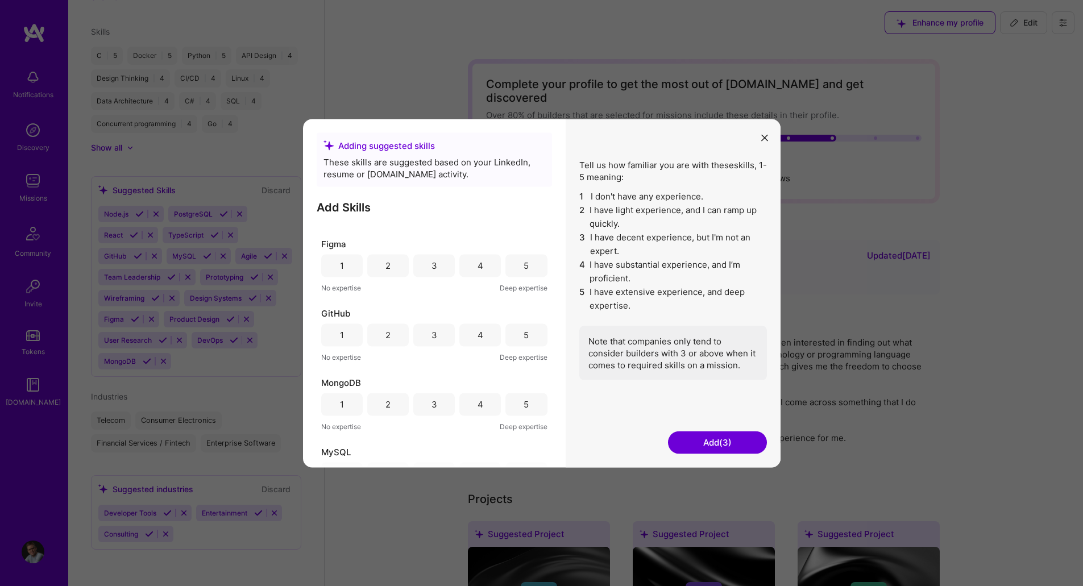
scroll to position [194, 0]
click at [419, 266] on div "3" at bounding box center [433, 264] width 41 height 23
click at [395, 271] on div "2" at bounding box center [387, 264] width 41 height 23
click at [485, 334] on div "4" at bounding box center [479, 333] width 41 height 23
click at [441, 406] on div "3" at bounding box center [433, 403] width 41 height 23
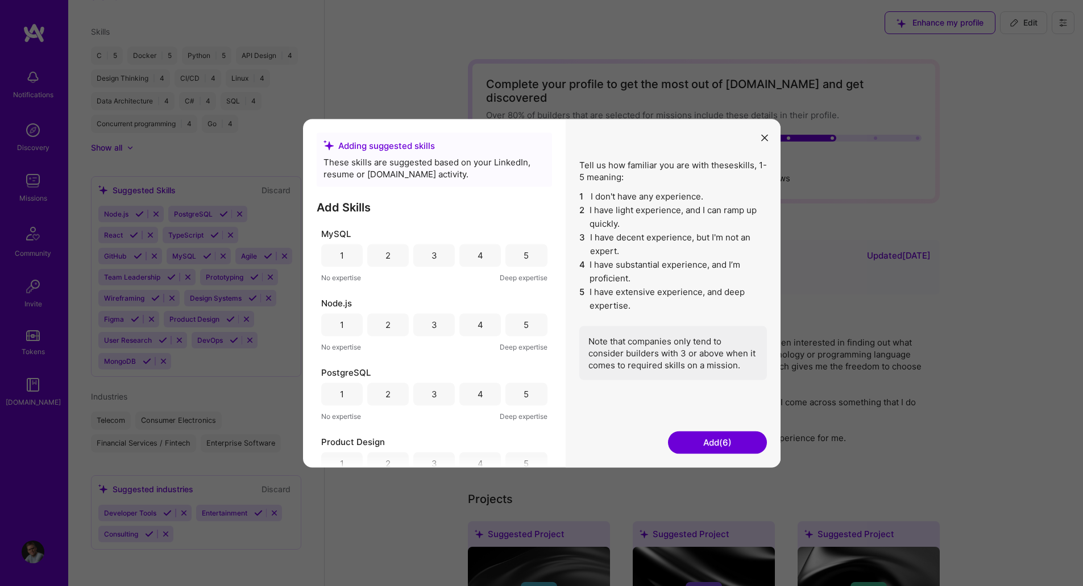
scroll to position [412, 0]
click at [483, 251] on div "4" at bounding box center [479, 254] width 41 height 23
click at [352, 326] on div "1" at bounding box center [341, 324] width 41 height 23
click at [488, 394] on div "4" at bounding box center [479, 393] width 41 height 23
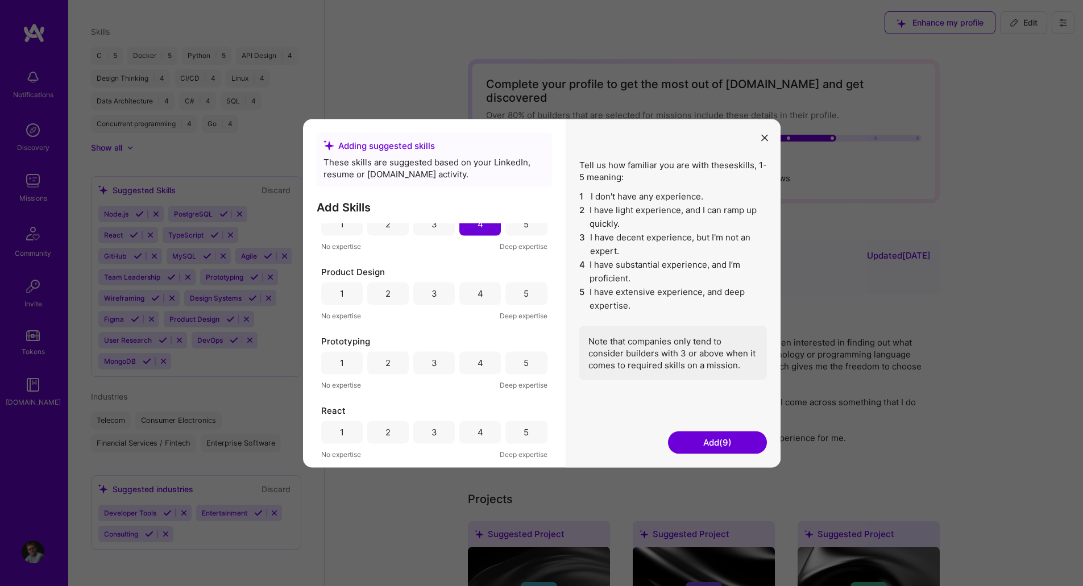
scroll to position [585, 0]
click at [372, 284] on div "2" at bounding box center [387, 289] width 41 height 23
click at [523, 361] on div "5" at bounding box center [525, 359] width 5 height 12
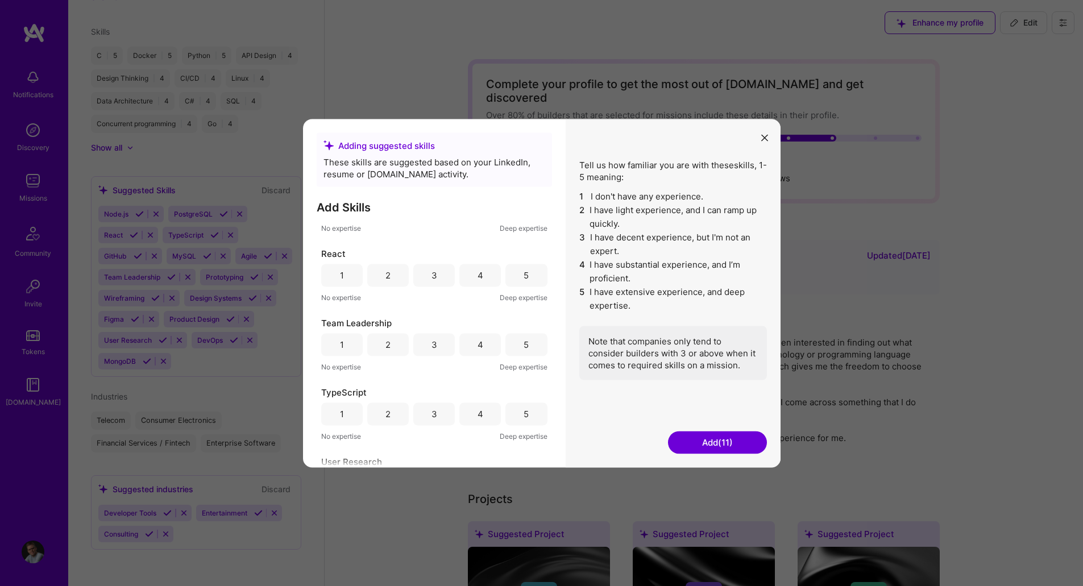
scroll to position [739, 0]
click at [338, 271] on div "1" at bounding box center [341, 274] width 41 height 23
click at [492, 343] on div "4" at bounding box center [479, 344] width 41 height 23
click at [342, 409] on div "1" at bounding box center [342, 414] width 4 height 12
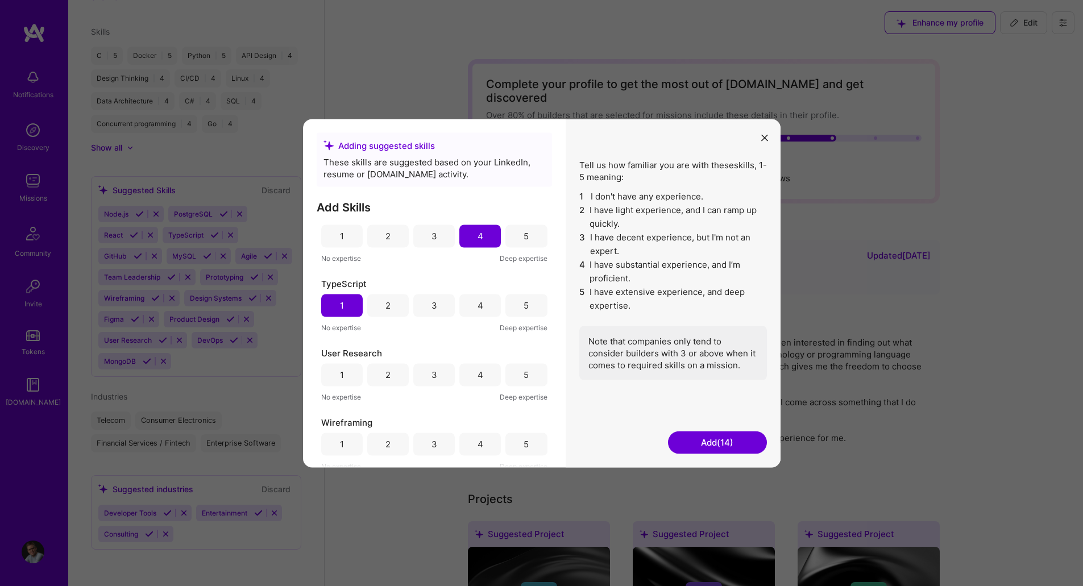
scroll to position [851, 0]
click at [433, 368] on div "3" at bounding box center [434, 370] width 6 height 12
click at [341, 440] on div "1" at bounding box center [342, 440] width 4 height 12
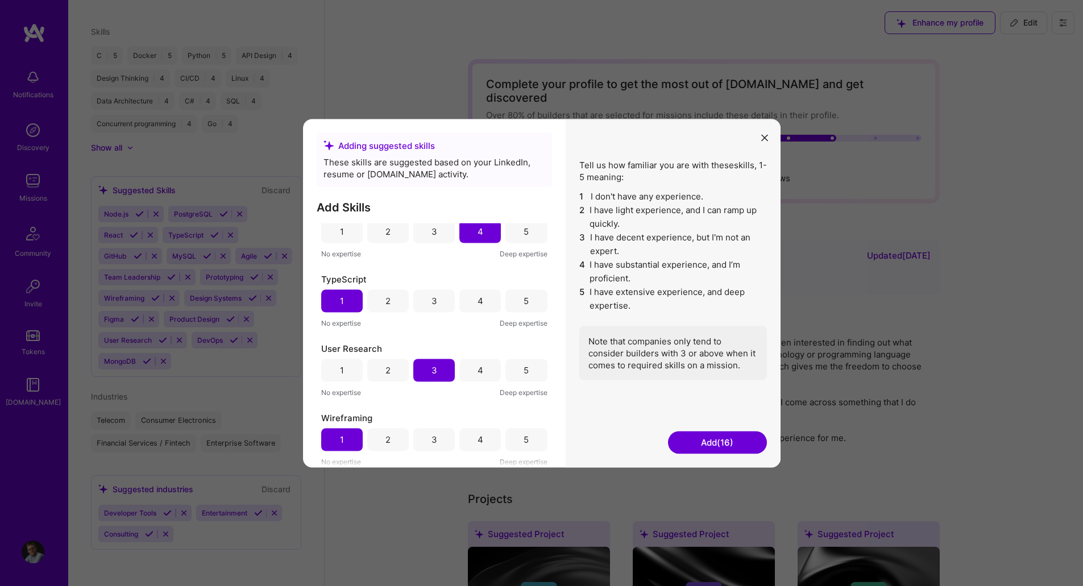
click at [711, 442] on button "Add (16)" at bounding box center [717, 442] width 99 height 23
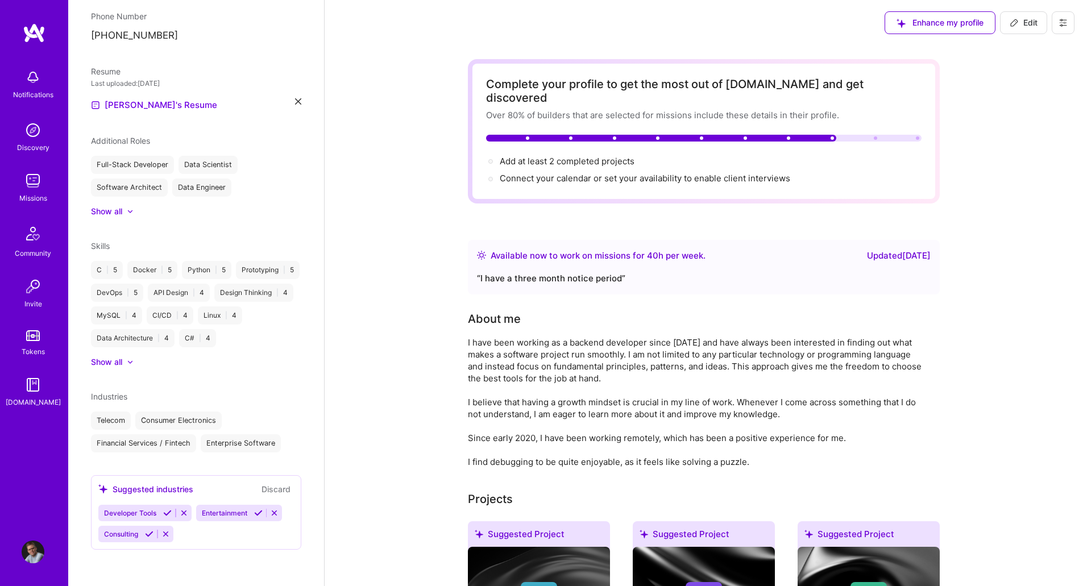
scroll to position [1, 0]
click at [1025, 23] on span "Edit" at bounding box center [1023, 21] width 28 height 11
select select "SE"
select select "Right Now"
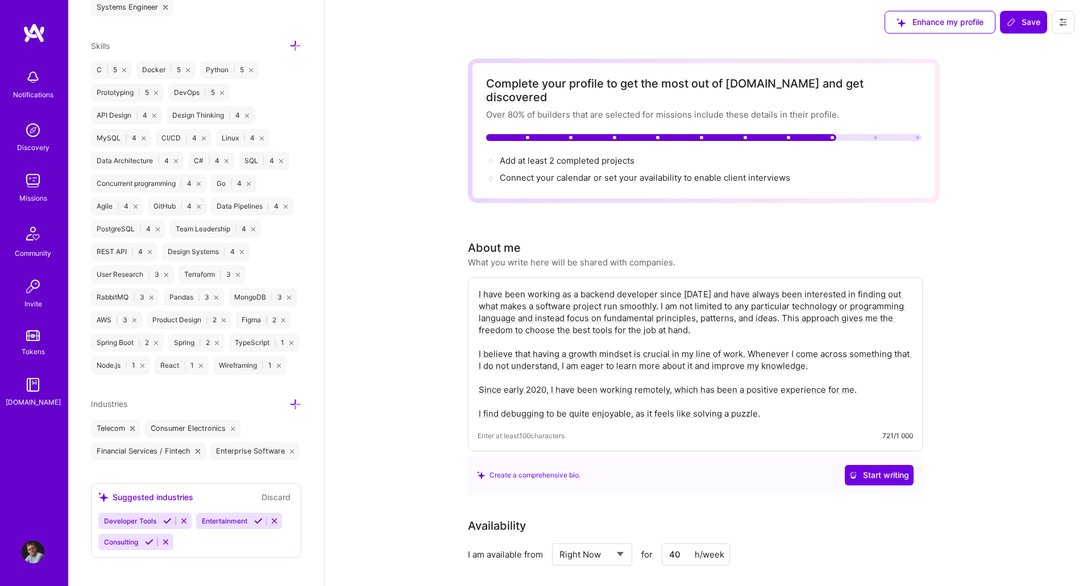
scroll to position [940, 0]
click at [289, 45] on icon at bounding box center [295, 45] width 12 height 12
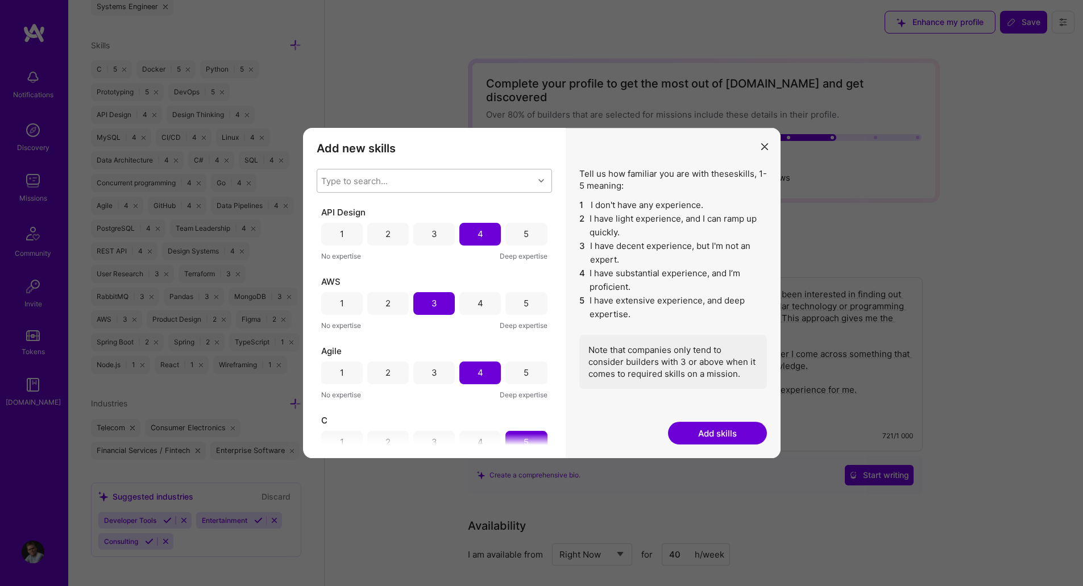
click at [404, 180] on div "Type to search..." at bounding box center [425, 180] width 217 height 23
type input "kub"
click at [330, 209] on input "modal" at bounding box center [330, 210] width 8 height 8
checkbox input "false"
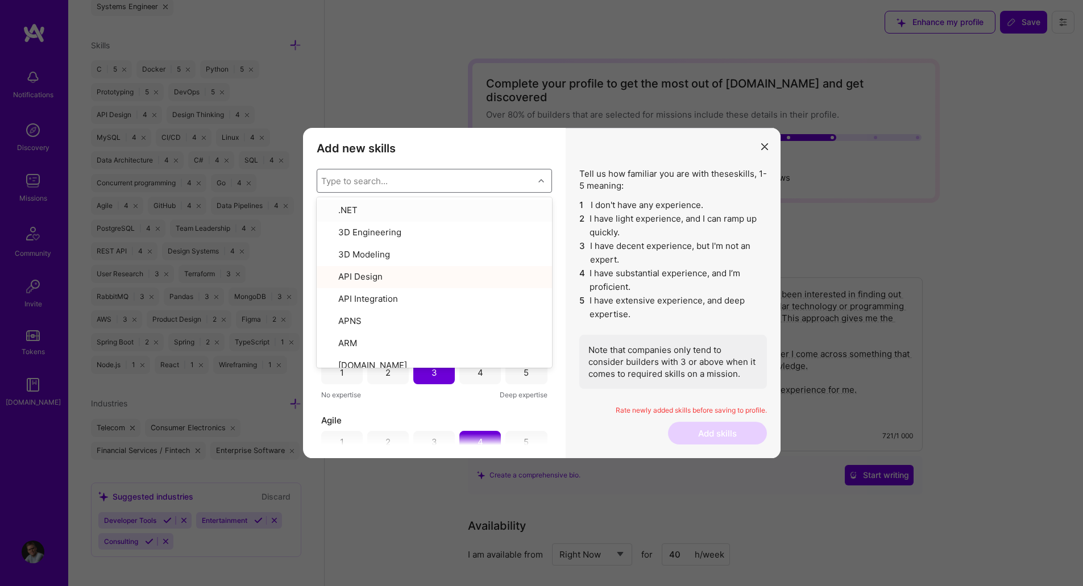
click at [501, 148] on h3 "Add new skills" at bounding box center [434, 149] width 235 height 14
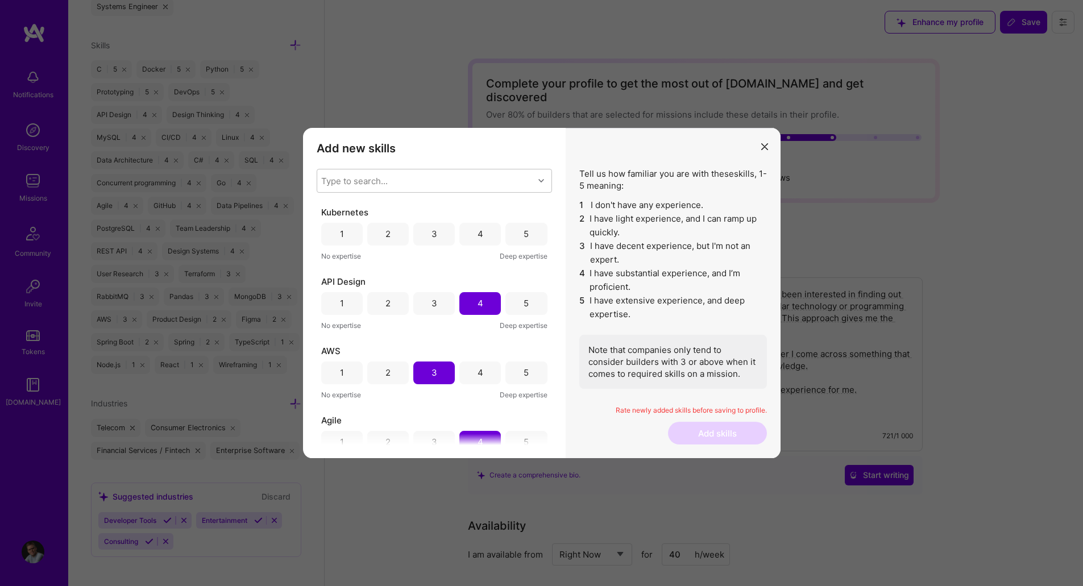
click at [479, 238] on div "4" at bounding box center [480, 234] width 6 height 12
click at [713, 435] on button "Add skills" at bounding box center [717, 433] width 99 height 23
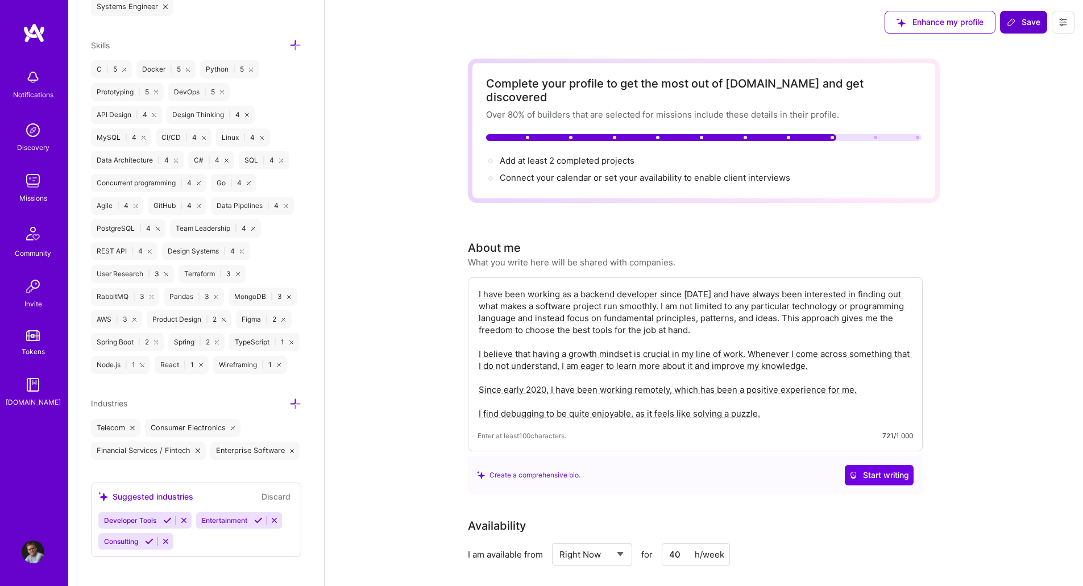
click at [1020, 22] on span "Save" at bounding box center [1024, 21] width 34 height 11
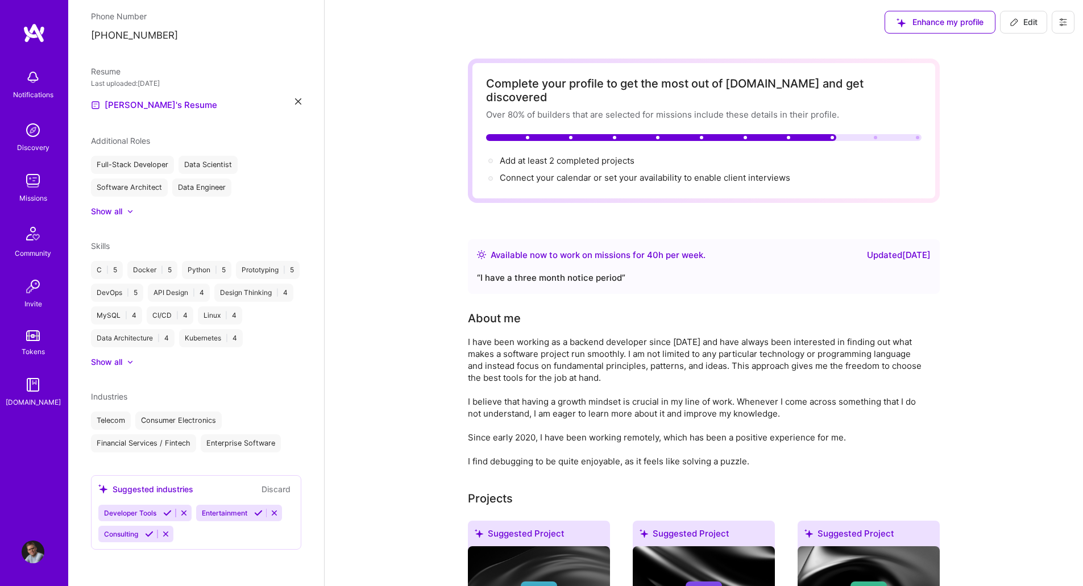
scroll to position [382, 0]
click at [30, 190] on img at bounding box center [33, 180] width 23 height 23
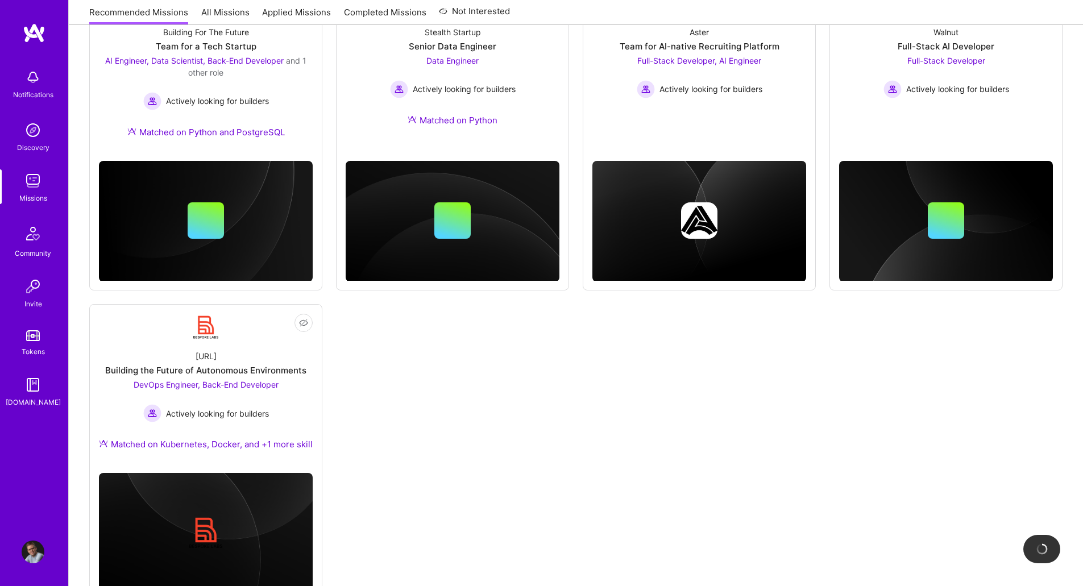
scroll to position [527, 0]
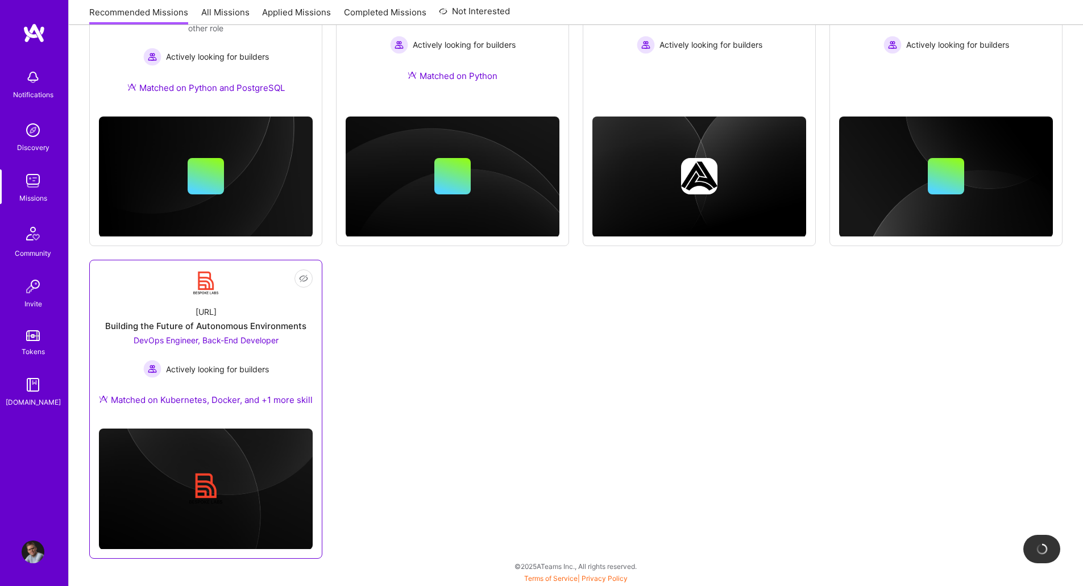
click at [173, 323] on div "Building the Future of Autonomous Environments" at bounding box center [205, 326] width 201 height 12
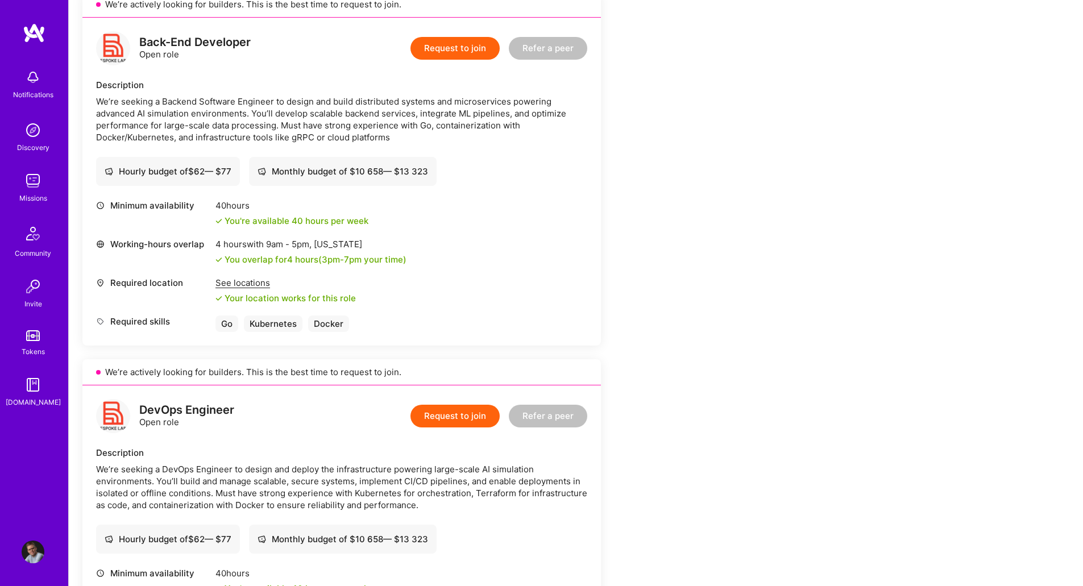
scroll to position [274, 0]
click at [33, 555] on img at bounding box center [33, 552] width 23 height 23
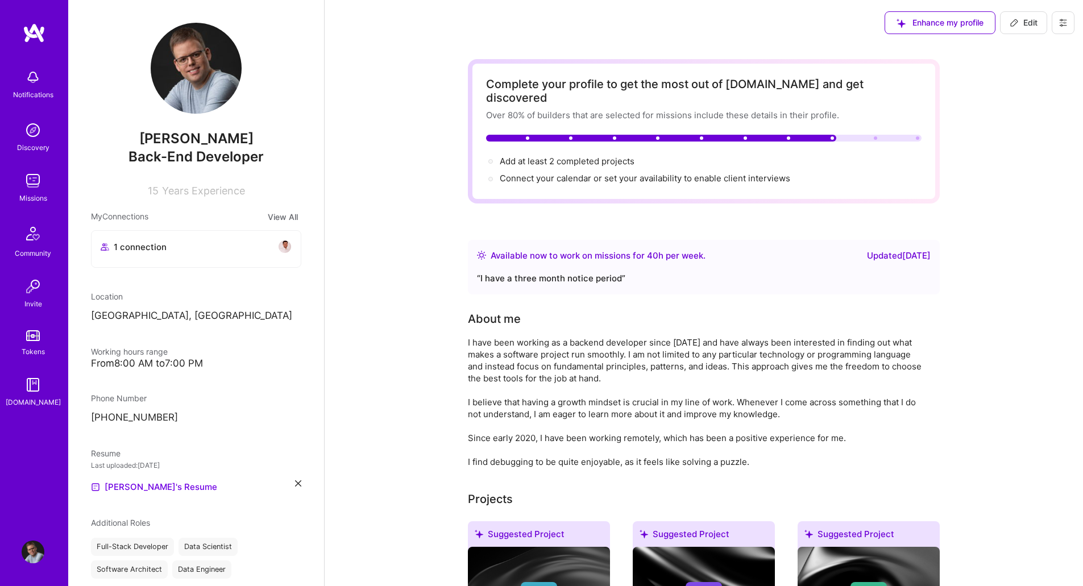
click at [1035, 17] on span "Edit" at bounding box center [1023, 22] width 28 height 11
select select "SE"
select select "Right Now"
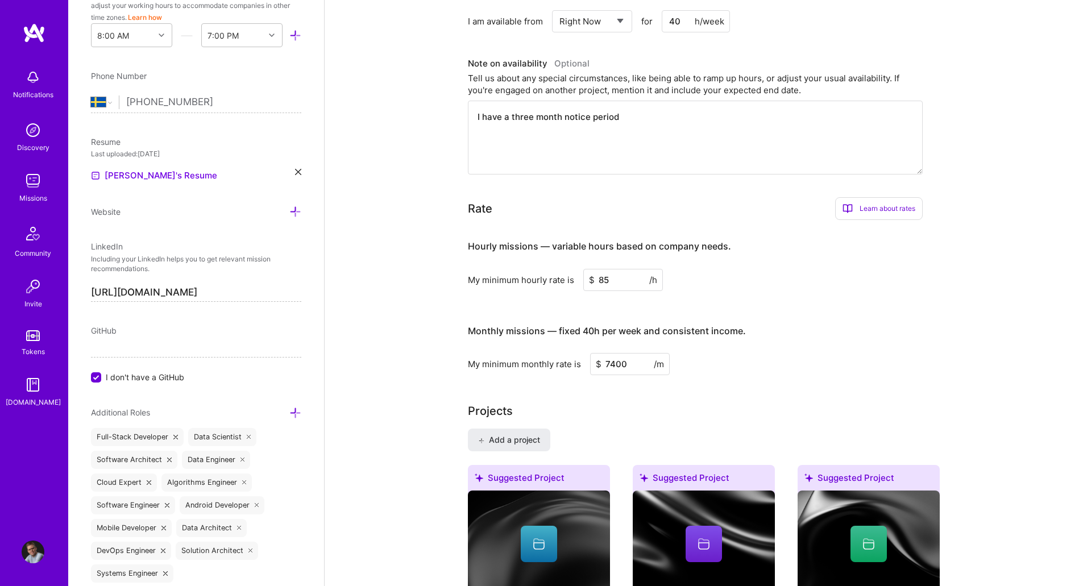
scroll to position [563, 0]
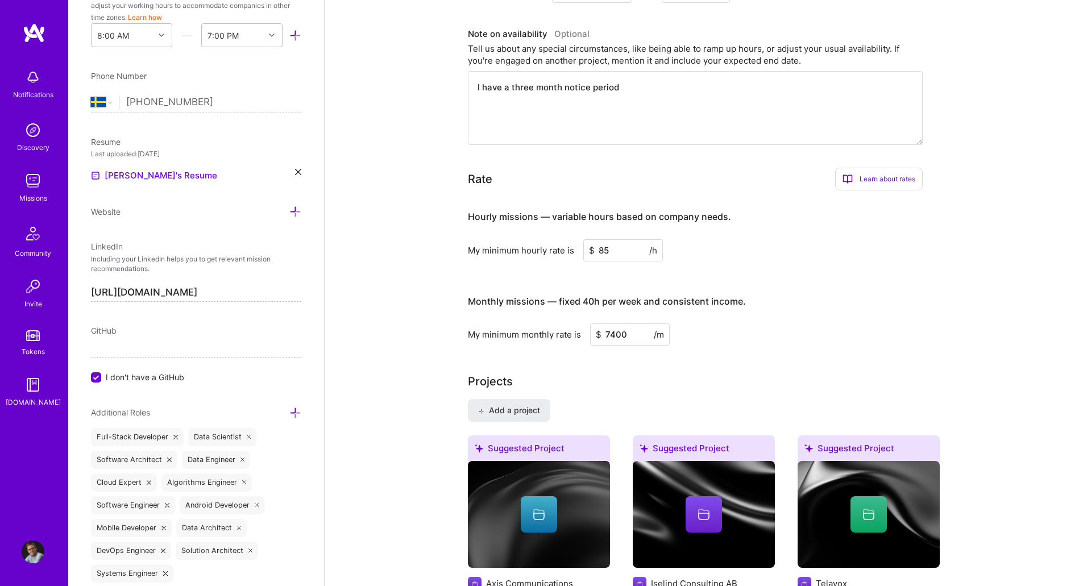
click at [609, 325] on input "7400" at bounding box center [630, 334] width 80 height 22
type input "700"
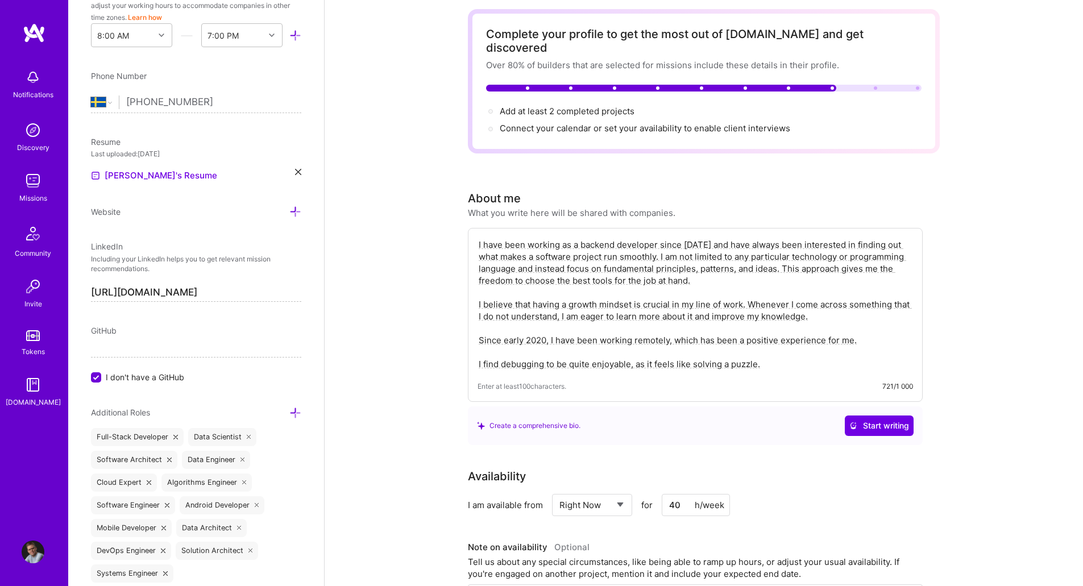
scroll to position [0, 0]
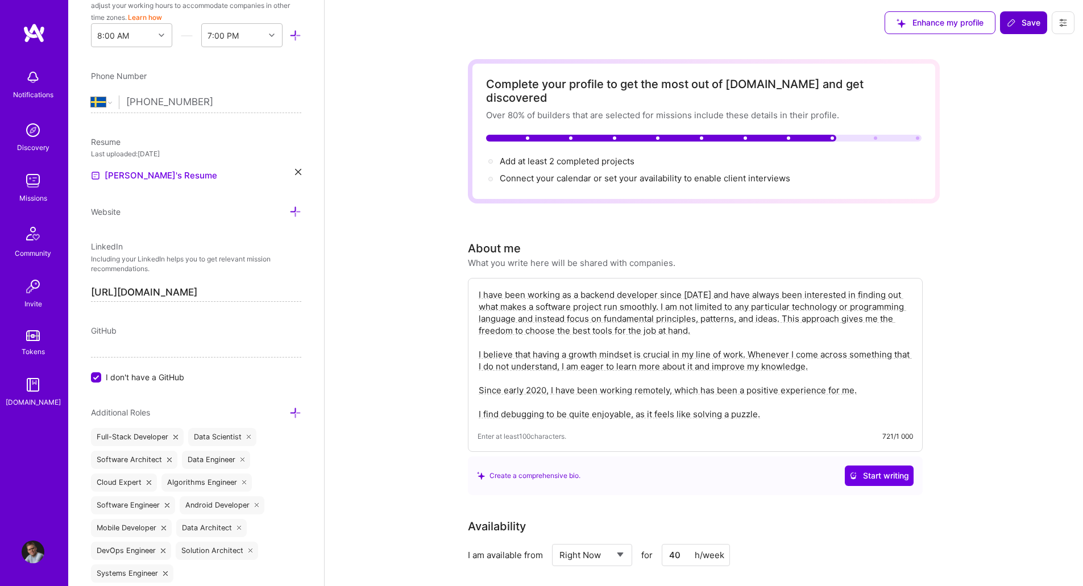
type input "13000"
click at [1026, 24] on span "Save" at bounding box center [1024, 22] width 34 height 11
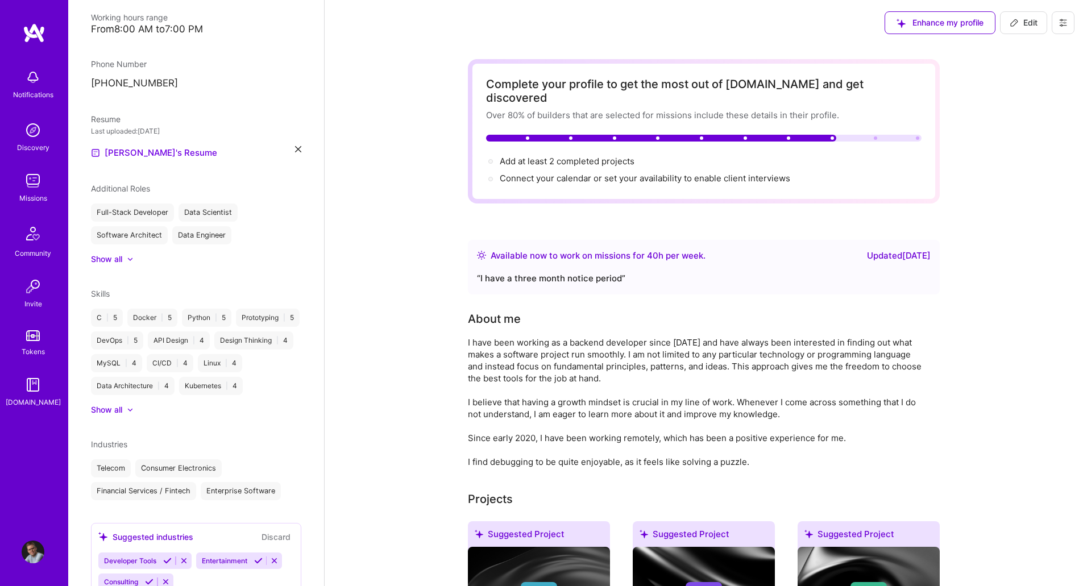
click at [31, 184] on img at bounding box center [33, 180] width 23 height 23
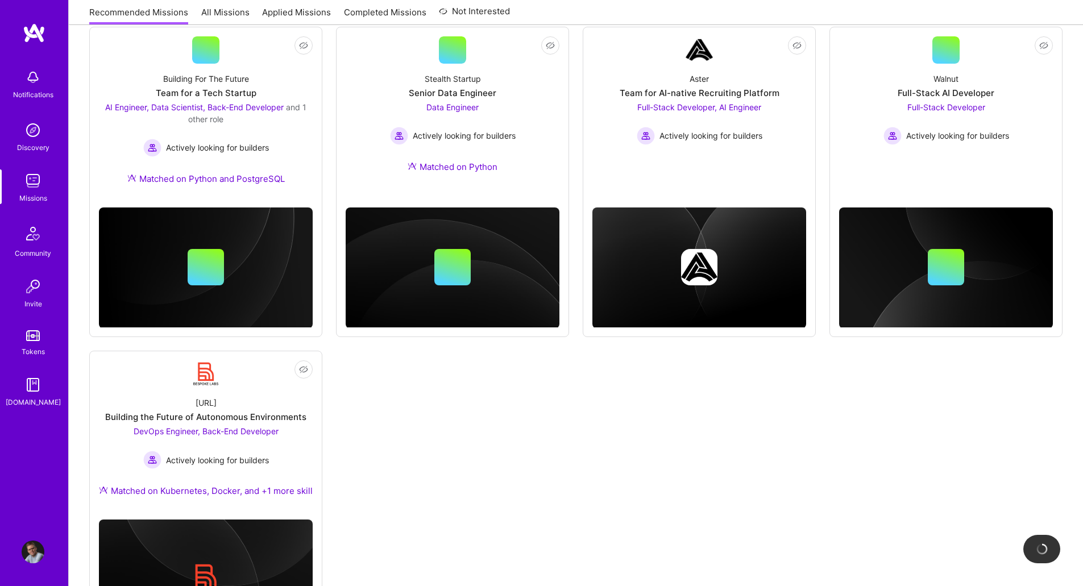
scroll to position [527, 0]
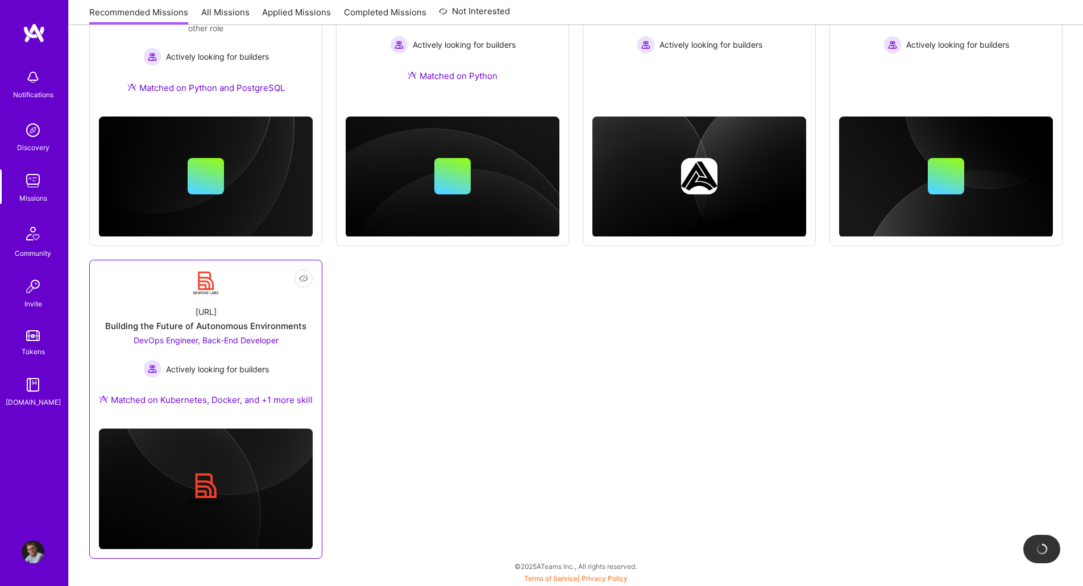
click at [169, 321] on div "Building the Future of Autonomous Environments" at bounding box center [205, 326] width 201 height 12
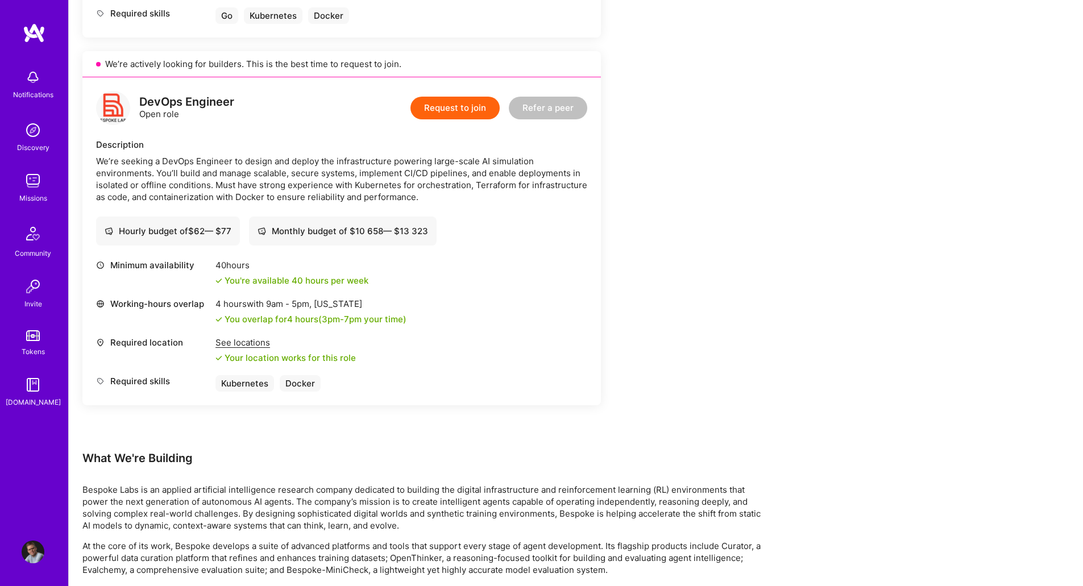
scroll to position [580, 0]
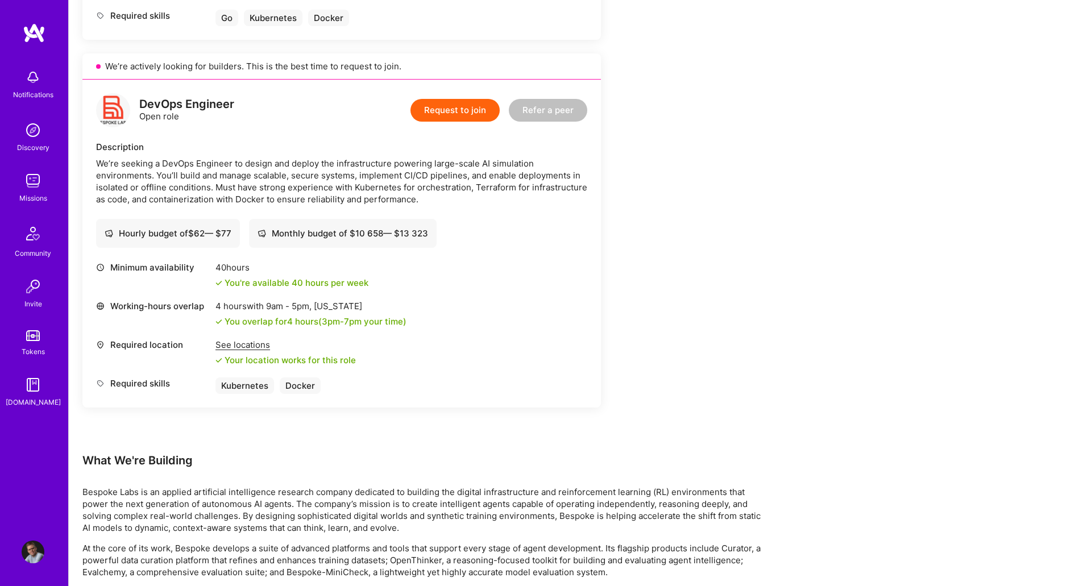
click at [32, 556] on img at bounding box center [33, 552] width 23 height 23
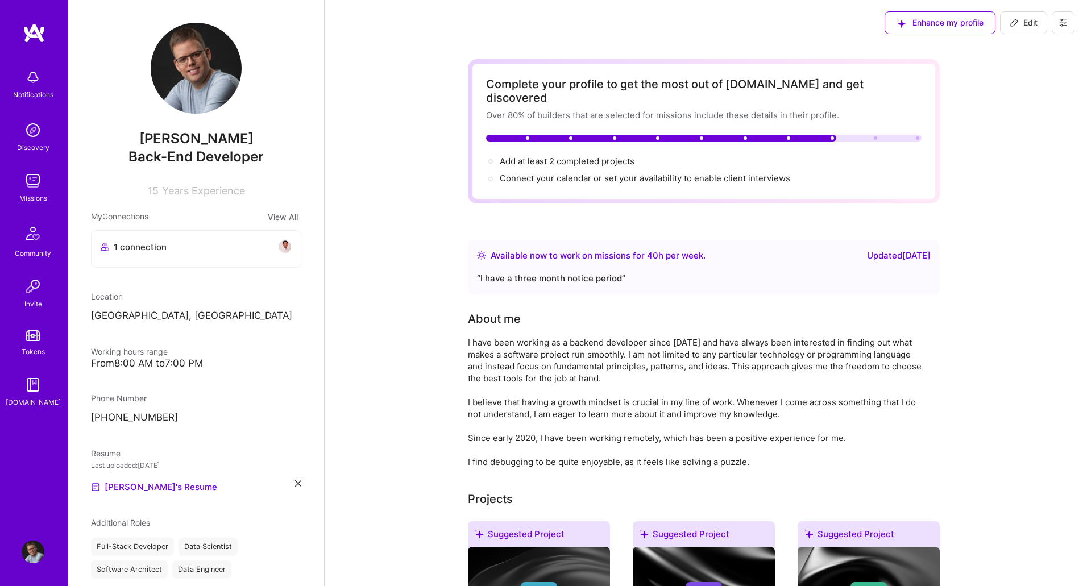
click at [1040, 19] on button "Edit" at bounding box center [1023, 22] width 47 height 23
select select "SE"
select select "Right Now"
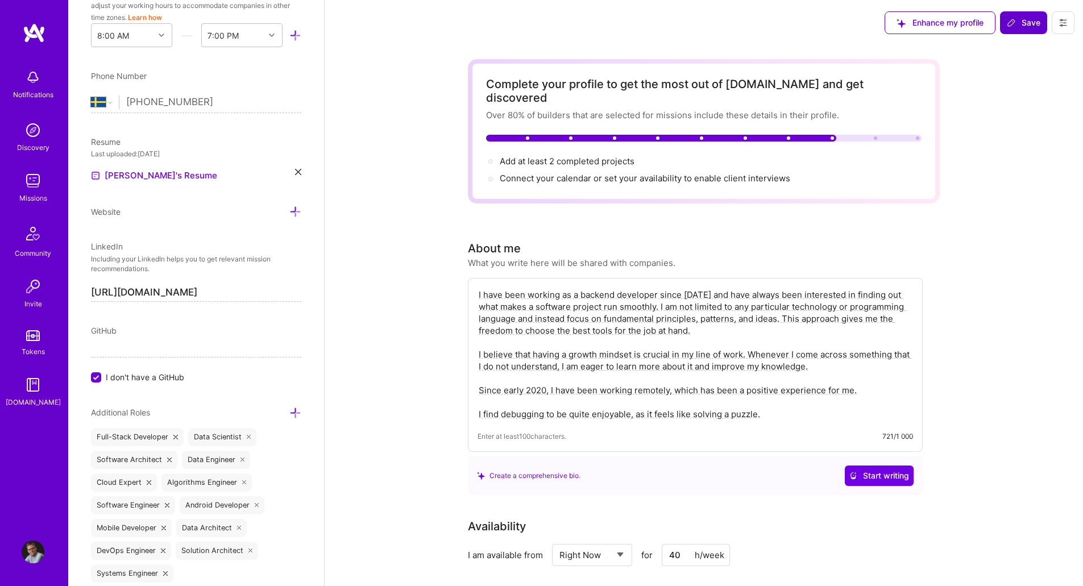
click at [1027, 18] on span "Save" at bounding box center [1024, 22] width 34 height 11
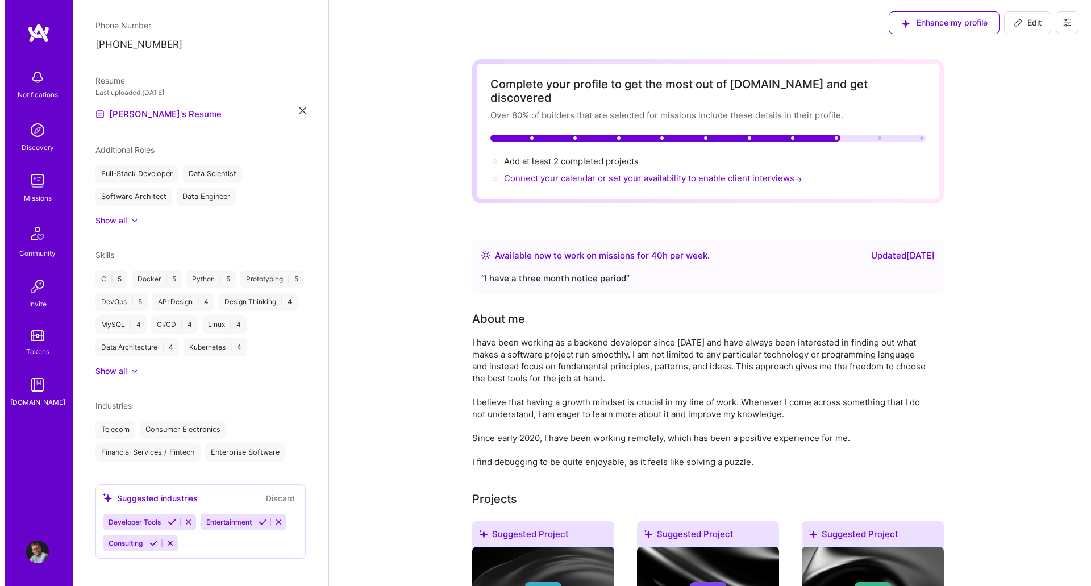
scroll to position [334, 0]
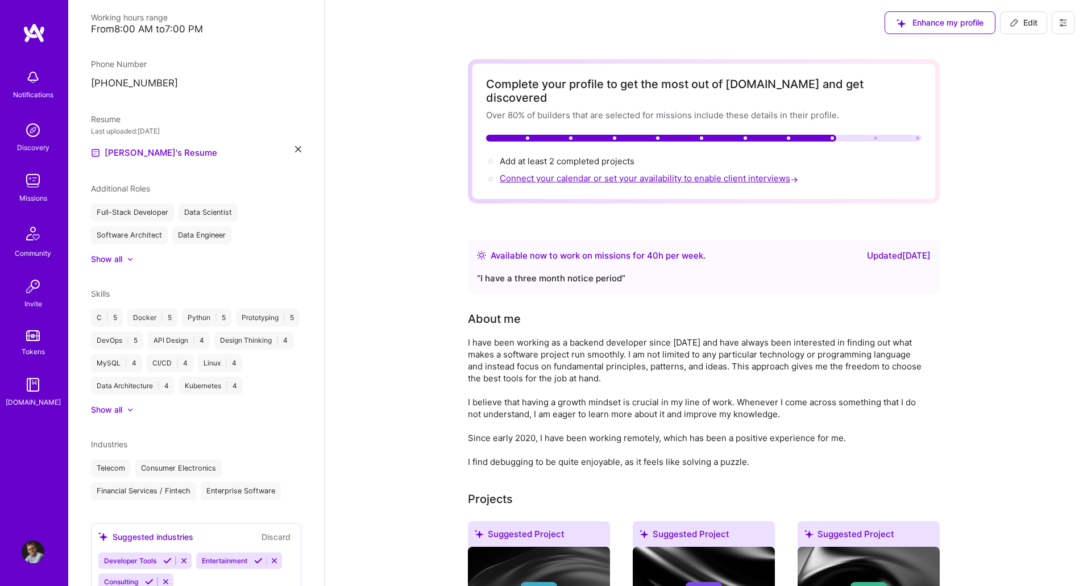
click at [722, 173] on span "Connect your calendar or set your availability to enable client interviews →" at bounding box center [650, 178] width 301 height 11
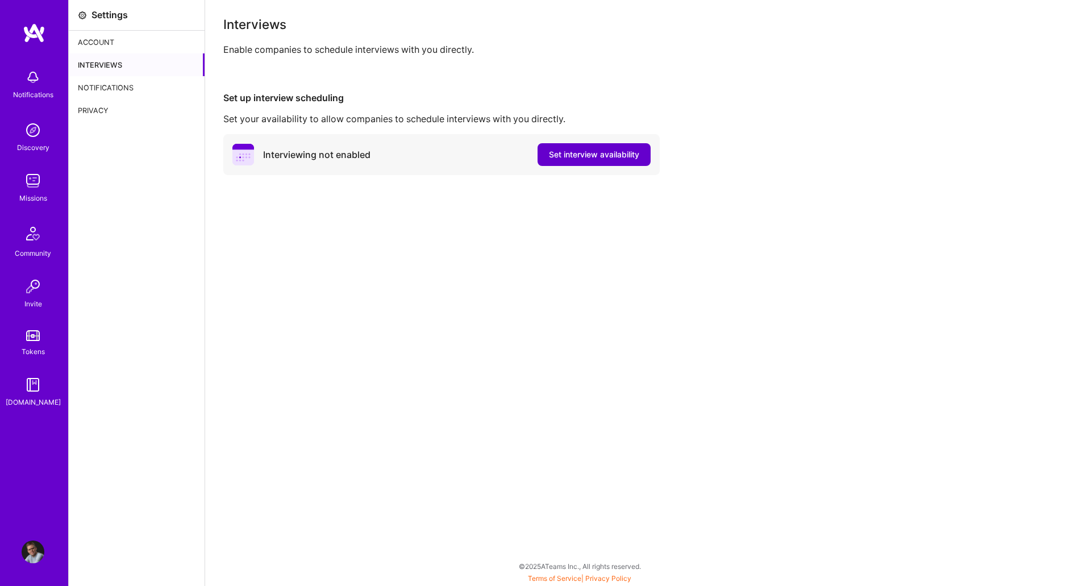
click at [593, 154] on span "Set interview availability" at bounding box center [594, 154] width 90 height 11
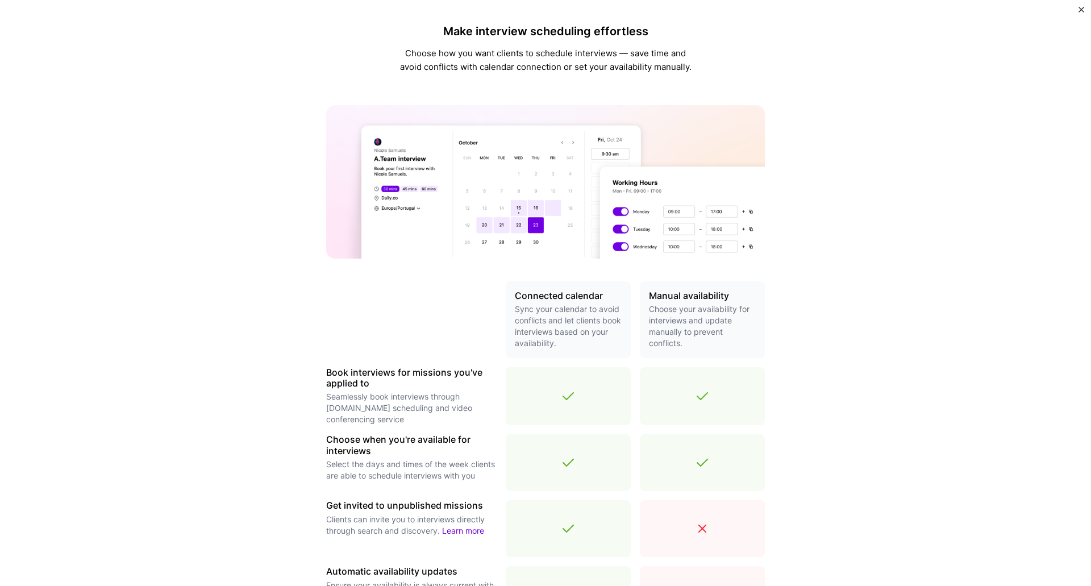
scroll to position [210, 0]
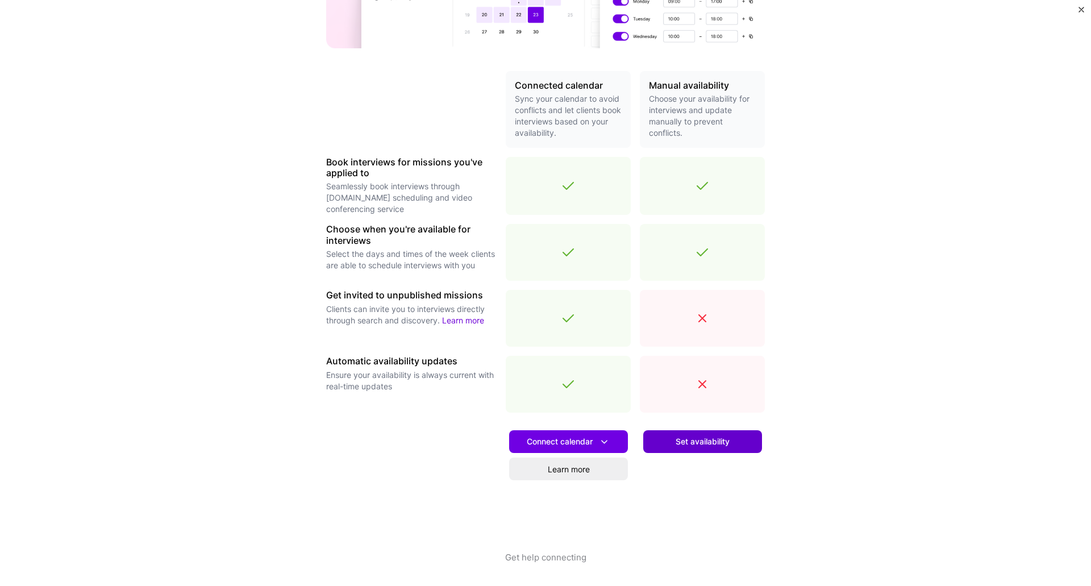
click at [703, 444] on span "Set availability" at bounding box center [703, 441] width 54 height 11
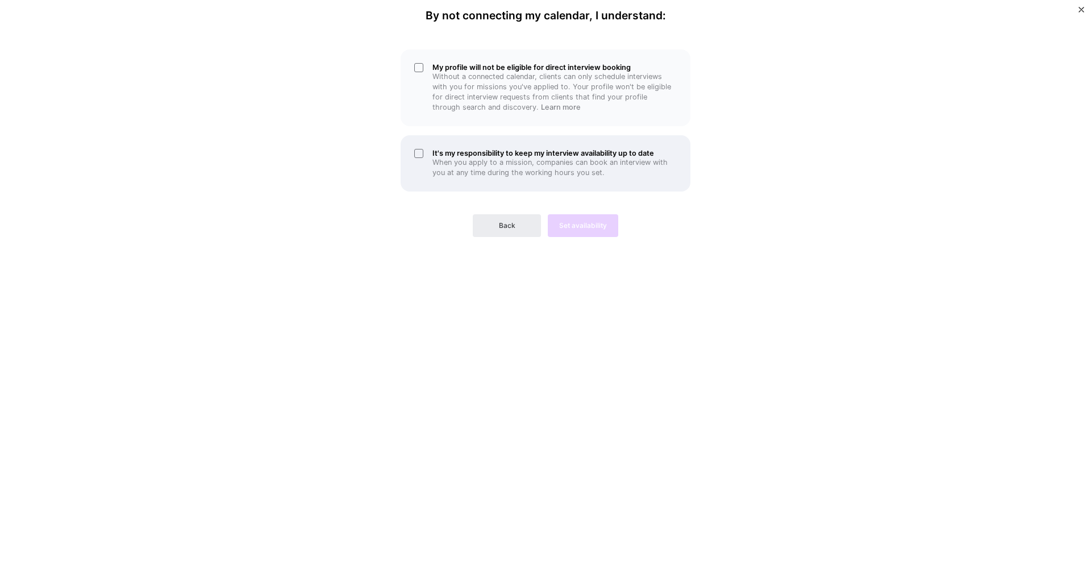
click at [416, 159] on div "It's my responsibility to keep my interview availability up to date When you ap…" at bounding box center [546, 163] width 290 height 56
click at [420, 89] on div "My profile will not be eligible for direct interview booking Without a connecte…" at bounding box center [546, 87] width 290 height 77
click at [590, 228] on span "Set availability" at bounding box center [583, 226] width 48 height 10
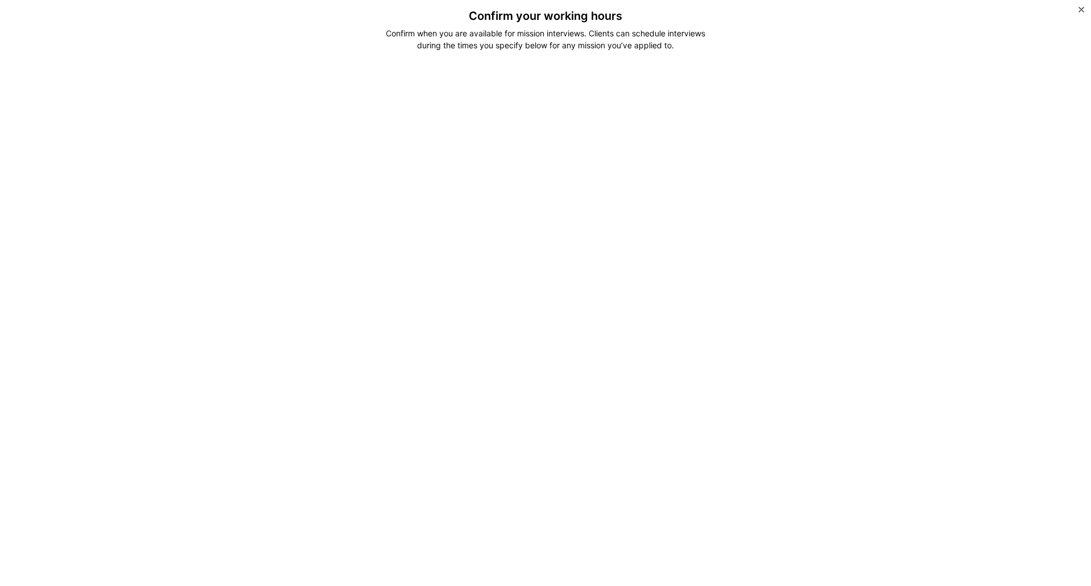
click at [1081, 9] on img "Close" at bounding box center [1082, 10] width 6 height 6
